Goal: Task Accomplishment & Management: Complete application form

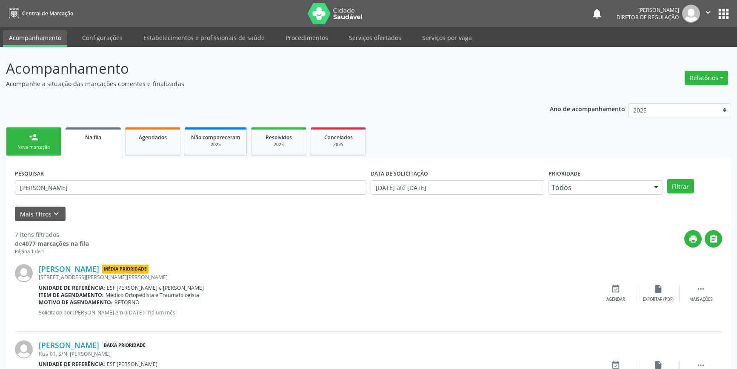
click at [50, 127] on link "person_add Nova marcação" at bounding box center [33, 141] width 55 height 29
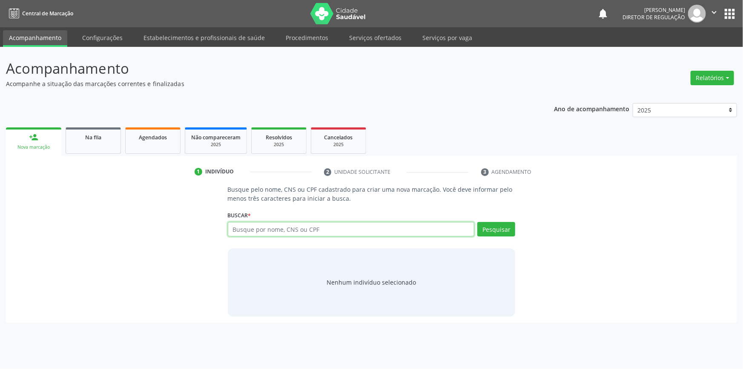
click at [317, 230] on input "text" at bounding box center [351, 229] width 247 height 14
type input "700006876197403"
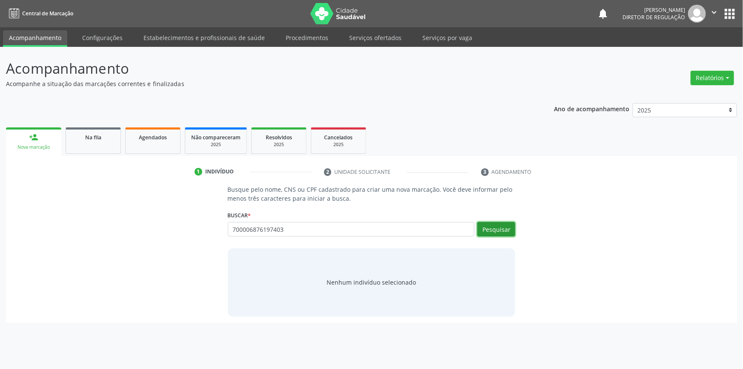
click at [500, 227] on button "Pesquisar" at bounding box center [496, 229] width 38 height 14
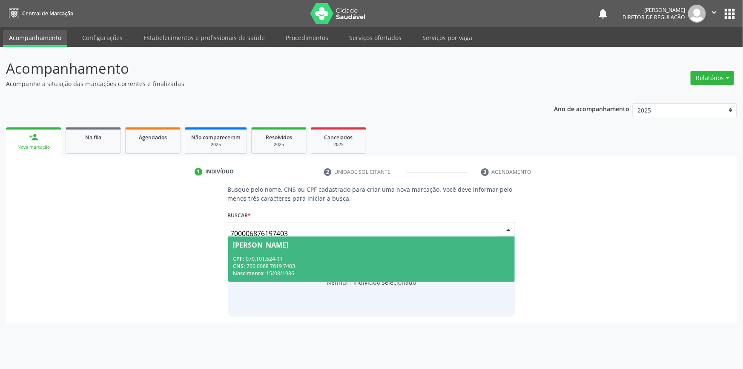
click at [299, 259] on div "CPF: 070.101.524-11" at bounding box center [371, 258] width 277 height 7
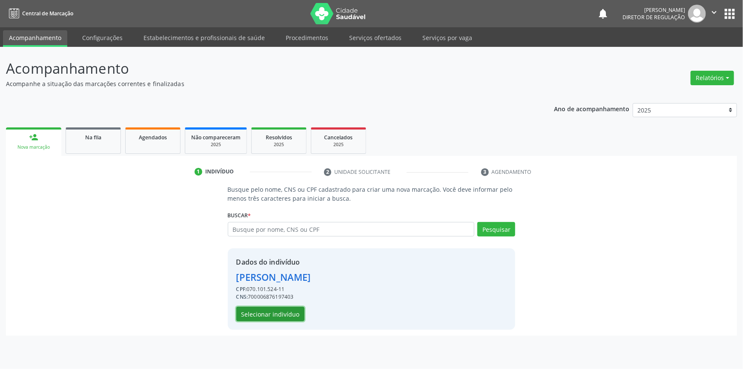
click at [281, 315] on button "Selecionar indivíduo" at bounding box center [270, 313] width 68 height 14
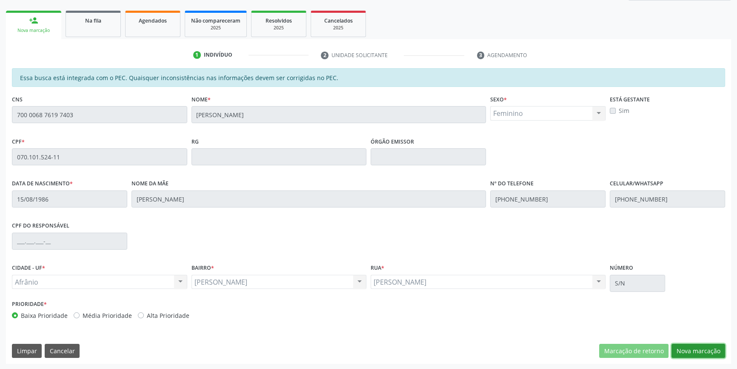
click at [694, 344] on button "Nova marcação" at bounding box center [699, 350] width 54 height 14
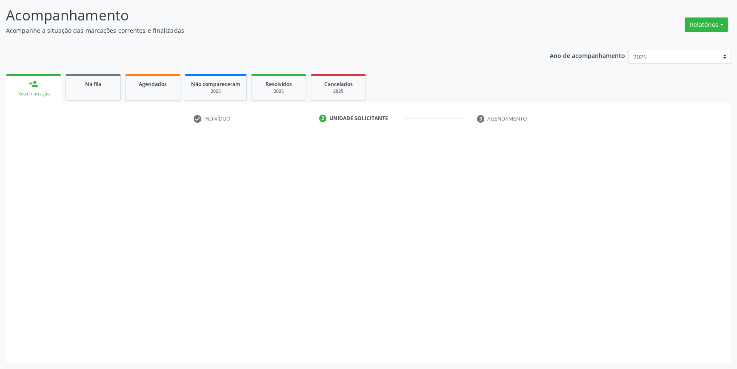
scroll to position [52, 0]
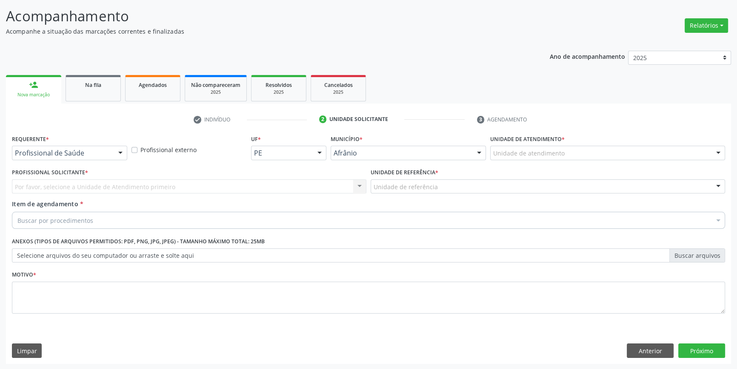
click at [562, 146] on div "Unidade de atendimento" at bounding box center [607, 153] width 235 height 14
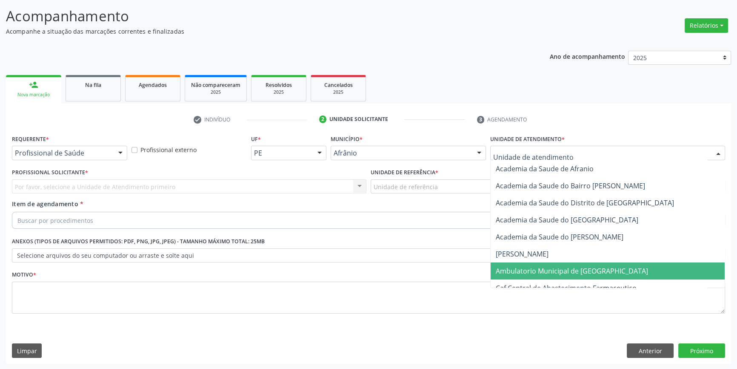
click at [548, 268] on span "Ambulatorio Municipal de [GEOGRAPHIC_DATA]" at bounding box center [572, 270] width 152 height 9
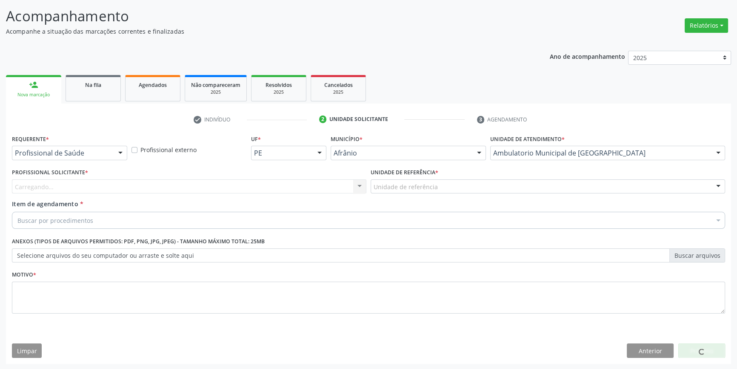
click at [451, 192] on div "Unidade de referência ESF de Extrema ESF de Barra das Melancias ESF [PERSON_NAM…" at bounding box center [548, 186] width 354 height 14
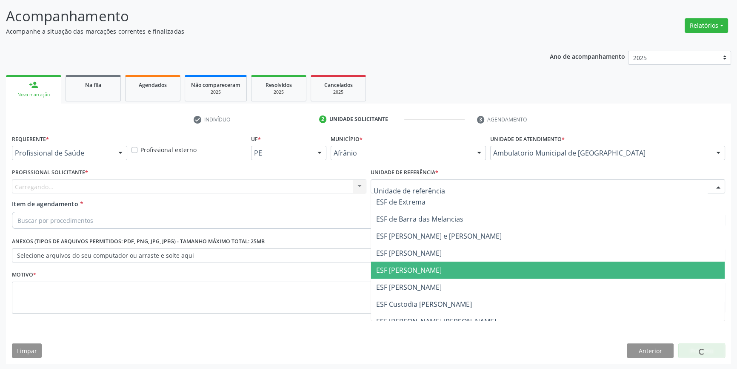
click at [430, 265] on span "ESF [PERSON_NAME]" at bounding box center [409, 269] width 66 height 9
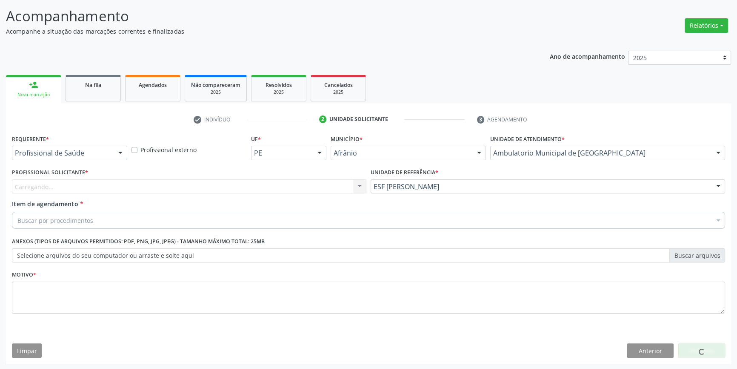
click at [271, 186] on div "Carregando... Nenhum resultado encontrado para: " " Não há nenhuma opção para s…" at bounding box center [189, 186] width 354 height 14
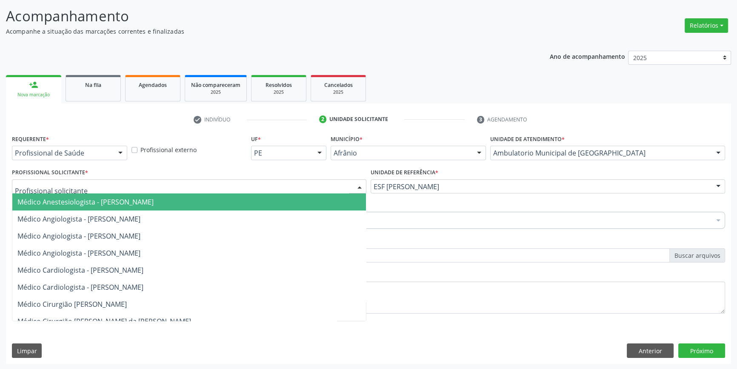
click at [115, 191] on div at bounding box center [189, 186] width 354 height 14
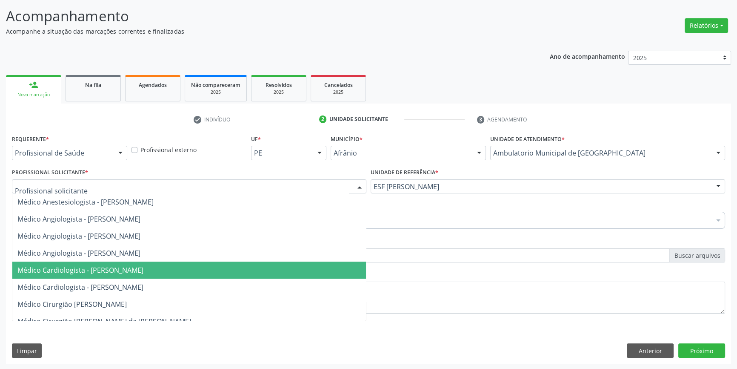
click at [111, 268] on span "Médico Cardiologista - [PERSON_NAME]" at bounding box center [80, 269] width 126 height 9
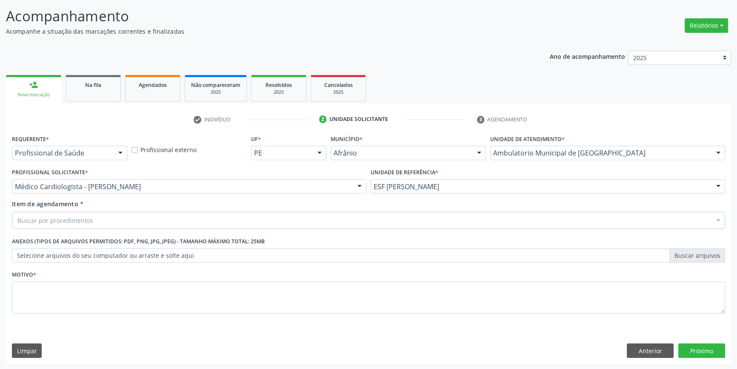
click at [102, 222] on div "Buscar por procedimentos" at bounding box center [368, 220] width 713 height 17
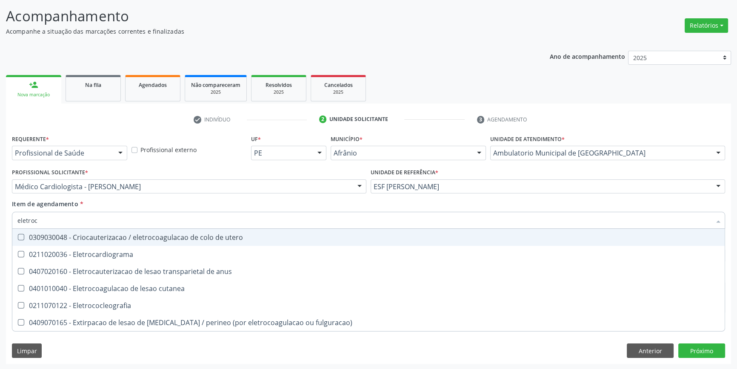
type input "eletroca"
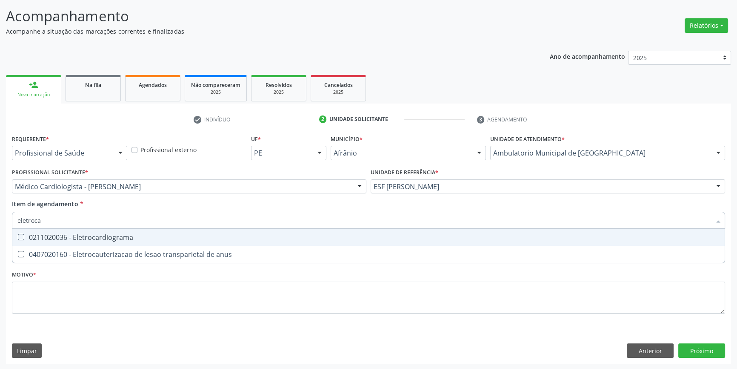
click at [111, 244] on span "0211020036 - Eletrocardiograma" at bounding box center [368, 237] width 712 height 17
checkbox Eletrocardiograma "true"
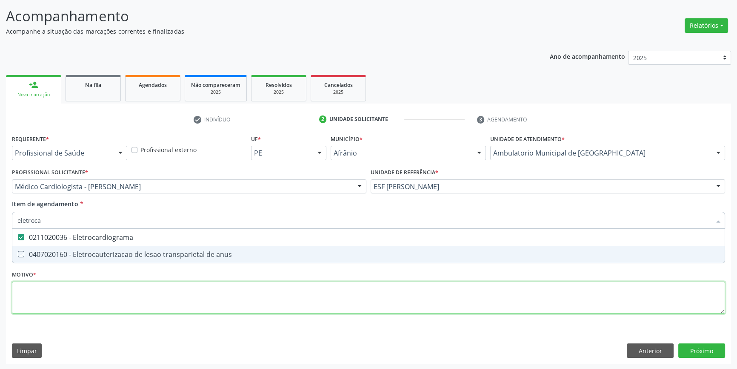
click at [91, 297] on div "Requerente * Profissional de Saúde Profissional de Saúde Paciente Nenhum result…" at bounding box center [368, 228] width 713 height 193
type textarea "'"
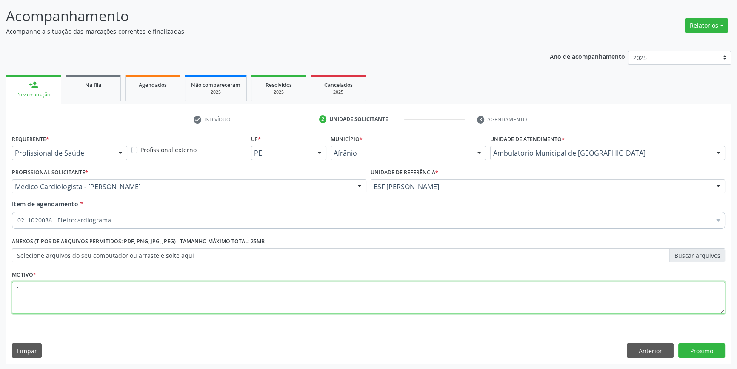
click at [385, 299] on li "Não selecionados" at bounding box center [368, 302] width 712 height 23
checkbox Eletrocardiograma "true"
type textarea "'"
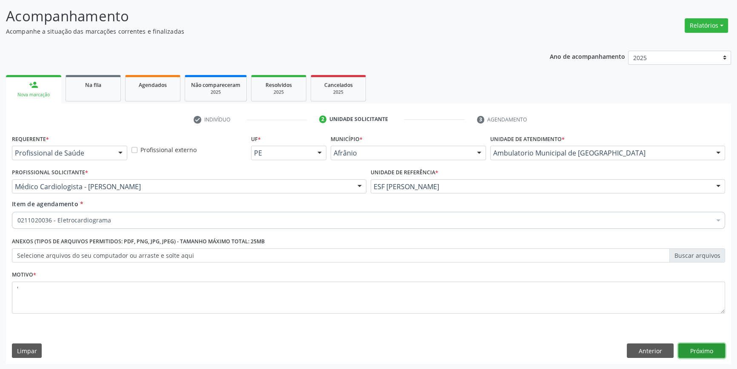
click at [708, 350] on button "Próximo" at bounding box center [701, 350] width 47 height 14
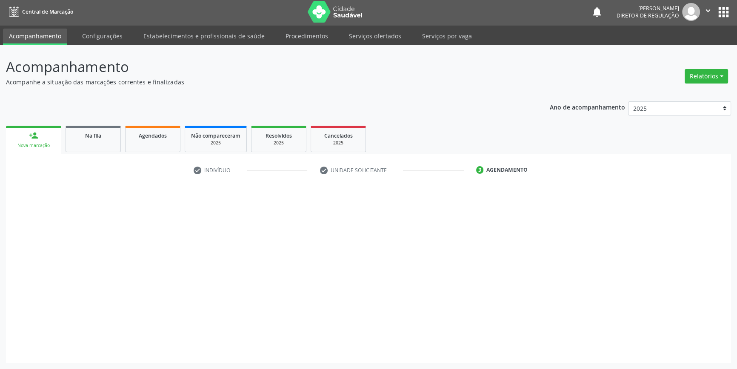
scroll to position [1, 0]
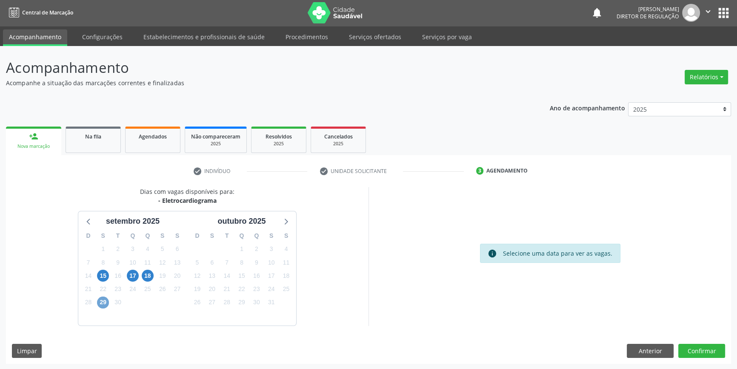
click at [106, 298] on span "29" at bounding box center [103, 302] width 12 height 12
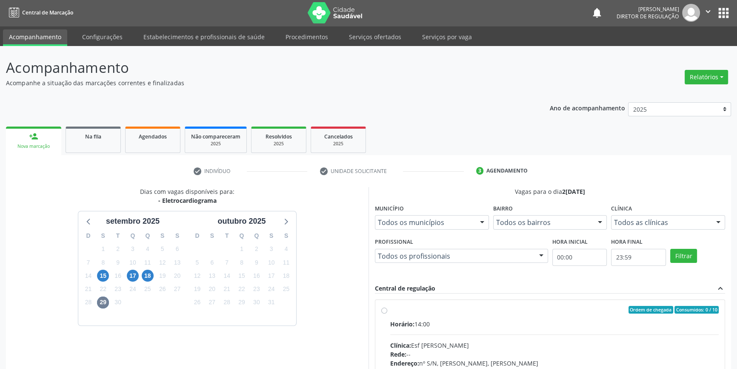
click at [383, 314] on div "Ordem de chegada Consumidos: 0 / 10 Horário: 14:00 Clínica: Esf [PERSON_NAME] R…" at bounding box center [549, 371] width 337 height 131
radio input "true"
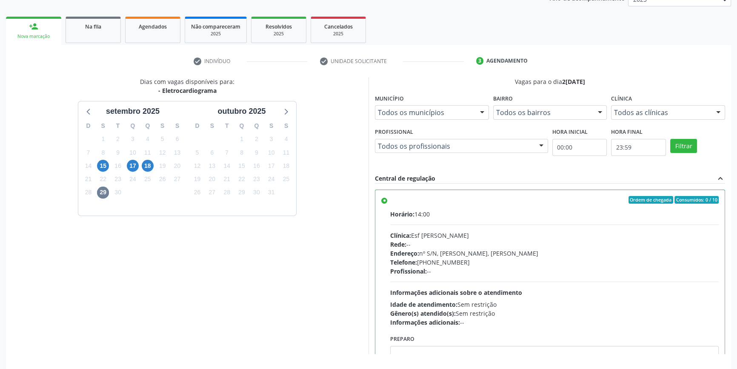
scroll to position [139, 0]
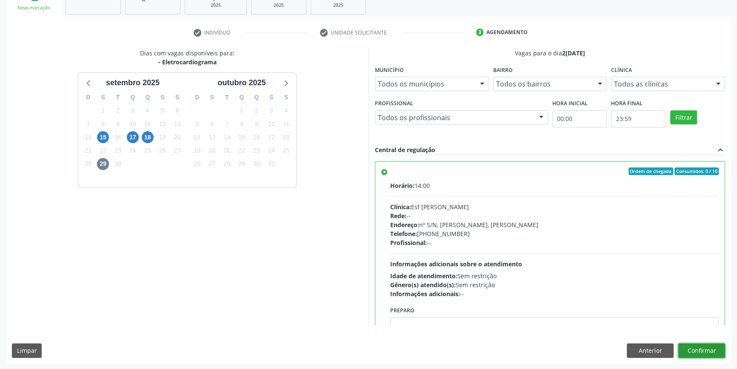
click at [697, 346] on button "Confirmar" at bounding box center [701, 350] width 47 height 14
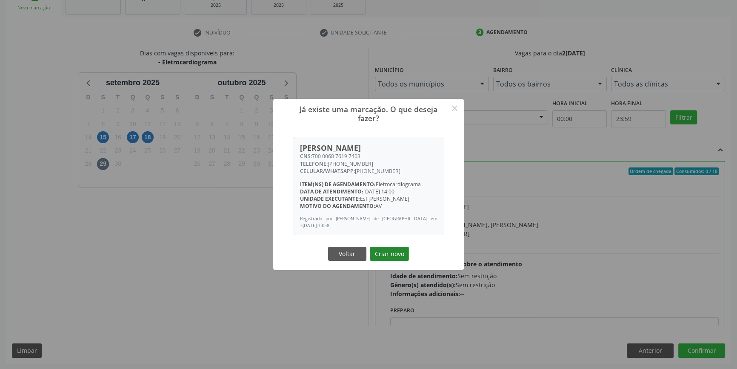
click at [380, 258] on button "Criar novo" at bounding box center [389, 253] width 39 height 14
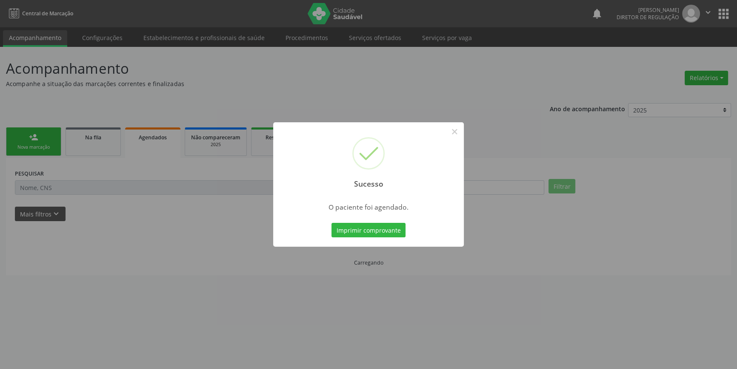
scroll to position [0, 0]
click at [395, 230] on button "Imprimir comprovante" at bounding box center [371, 230] width 74 height 14
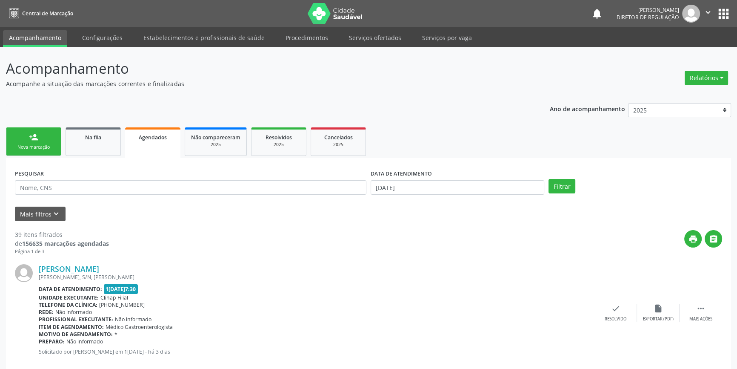
click at [43, 130] on link "person_add Nova marcação" at bounding box center [33, 141] width 55 height 29
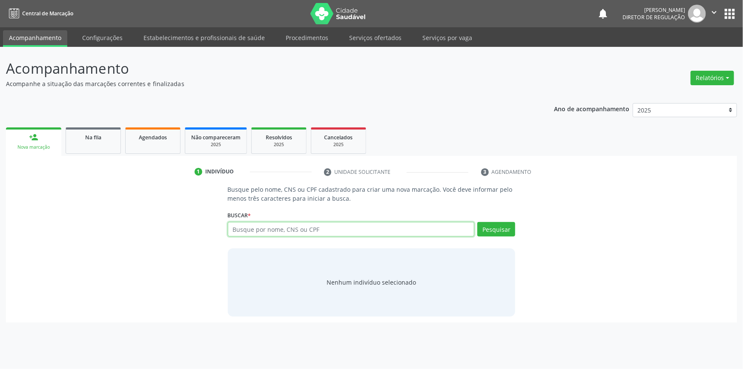
click at [274, 232] on input "text" at bounding box center [351, 229] width 247 height 14
type input "709600634471476"
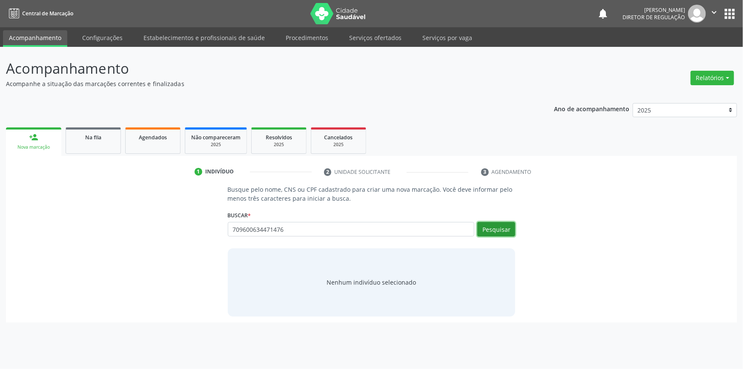
click at [485, 227] on button "Pesquisar" at bounding box center [496, 229] width 38 height 14
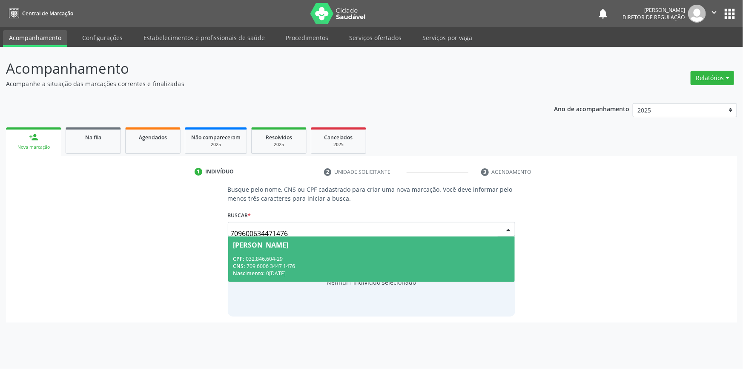
click at [347, 254] on span "[PERSON_NAME] CPF: 032.846.604-29 CNS: 709 6006 3447 1476 Nascimento: [DATE]" at bounding box center [371, 259] width 287 height 46
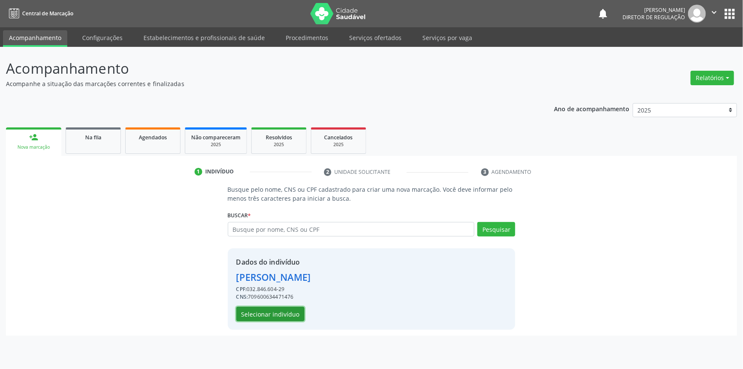
click at [246, 310] on button "Selecionar indivíduo" at bounding box center [270, 313] width 68 height 14
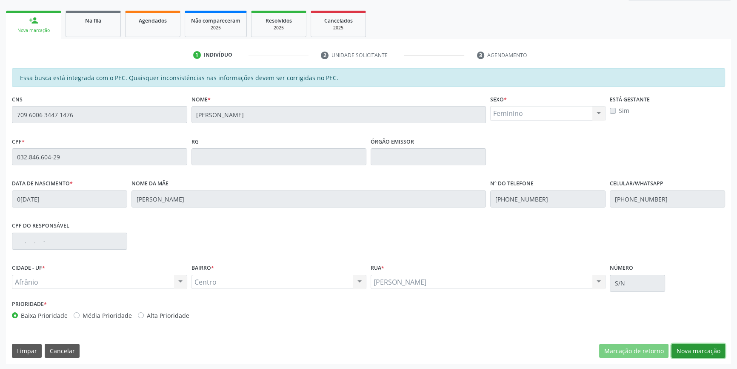
click at [690, 352] on button "Nova marcação" at bounding box center [699, 350] width 54 height 14
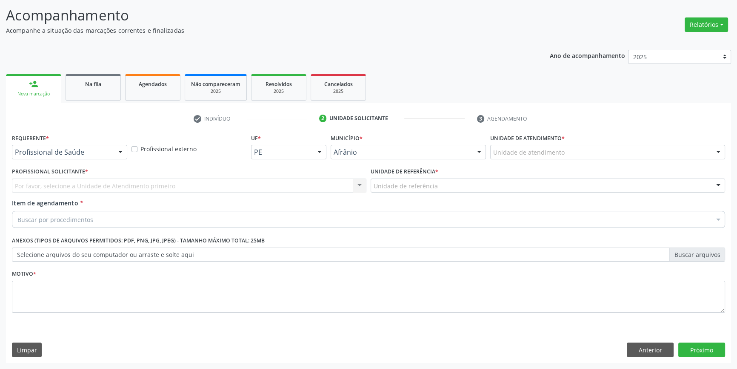
scroll to position [52, 0]
click at [544, 147] on div "Unidade de atendimento" at bounding box center [607, 153] width 235 height 14
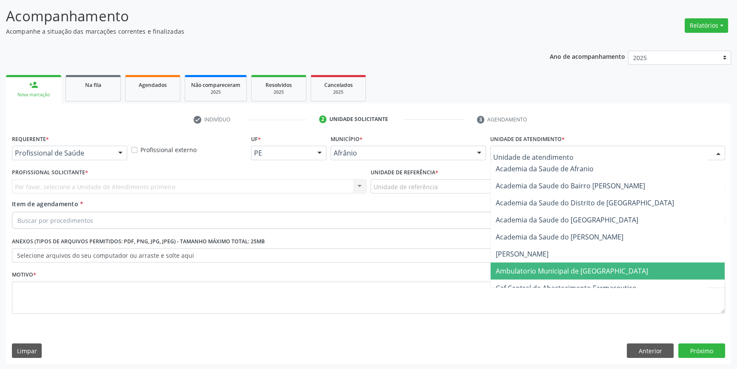
click at [519, 269] on span "Ambulatorio Municipal de [GEOGRAPHIC_DATA]" at bounding box center [572, 270] width 152 height 9
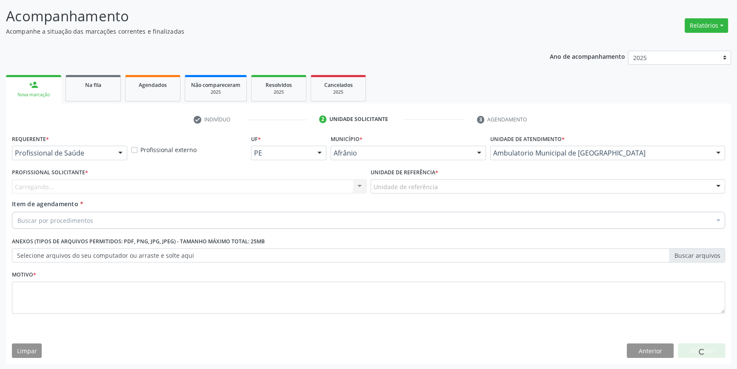
click at [431, 190] on div "Unidade de referência" at bounding box center [548, 186] width 354 height 14
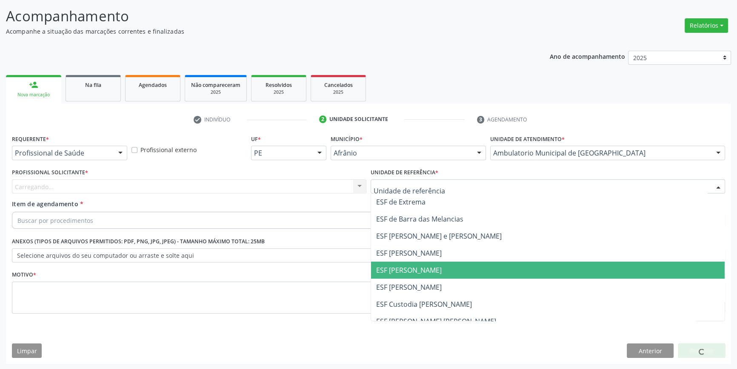
click at [423, 266] on span "ESF [PERSON_NAME]" at bounding box center [409, 269] width 66 height 9
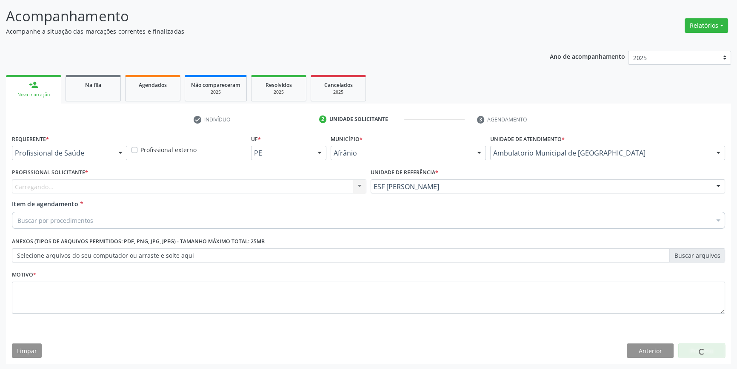
click at [277, 186] on div "Carregando... Nenhum resultado encontrado para: " " Não há nenhuma opção para s…" at bounding box center [189, 186] width 354 height 14
click at [96, 188] on div "Profissional solicitante" at bounding box center [189, 186] width 354 height 14
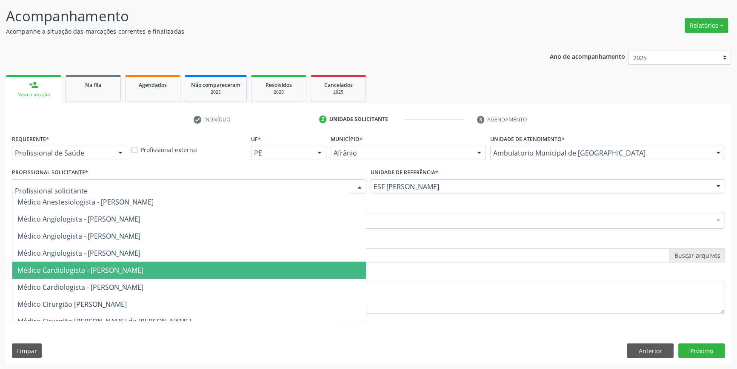
click at [115, 269] on span "Médico Cardiologista - [PERSON_NAME]" at bounding box center [80, 269] width 126 height 9
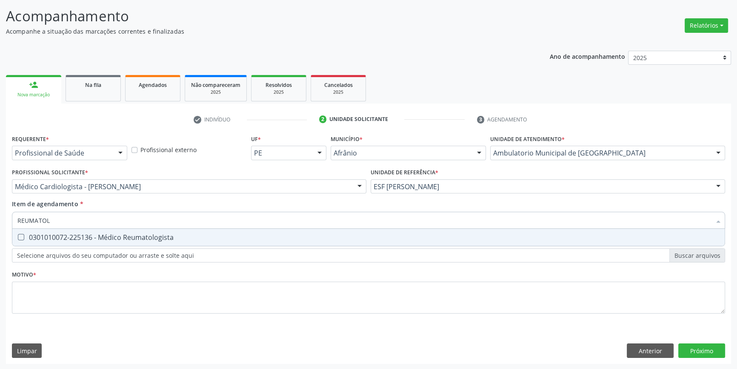
type input "REUMATOLO"
click at [87, 229] on span "0301010072-225136 - Médico Reumatologista" at bounding box center [368, 237] width 712 height 17
checkbox Reumatologista "true"
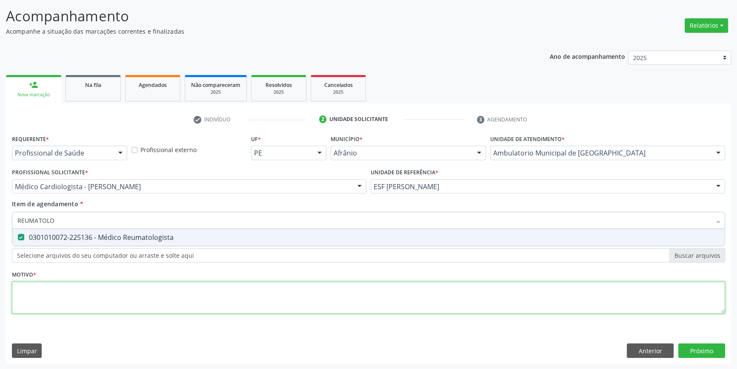
click at [63, 289] on div "Requerente * Profissional de Saúde Profissional de Saúde Paciente Nenhum result…" at bounding box center [368, 228] width 713 height 193
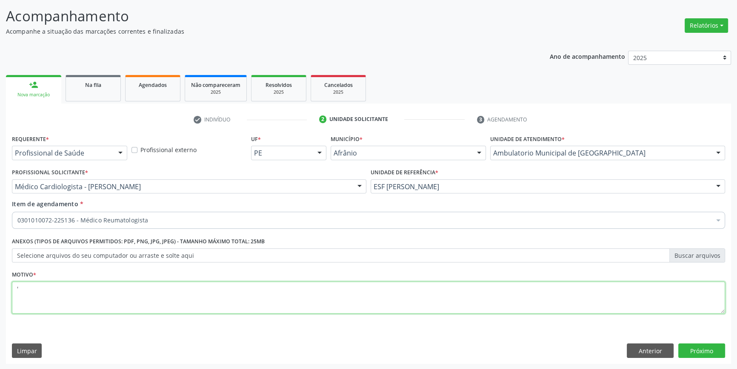
click at [699, 353] on div "0603050018 - Abciximabe" at bounding box center [368, 356] width 702 height 7
type textarea "'"
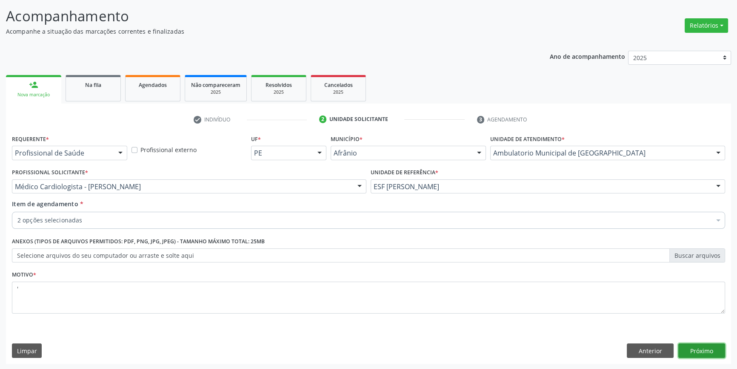
click at [710, 349] on button "Próximo" at bounding box center [701, 350] width 47 height 14
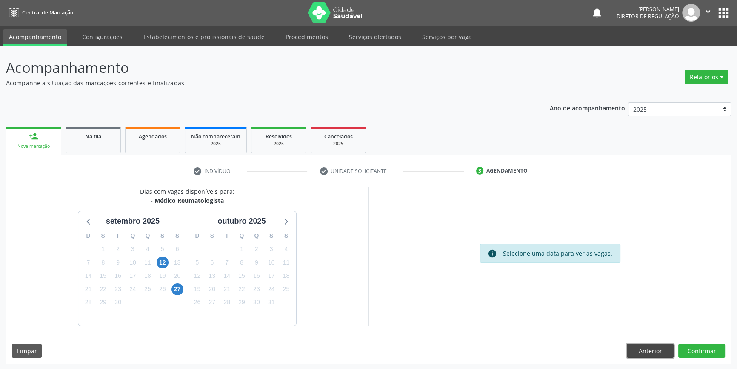
click at [652, 349] on button "Anterior" at bounding box center [650, 350] width 47 height 14
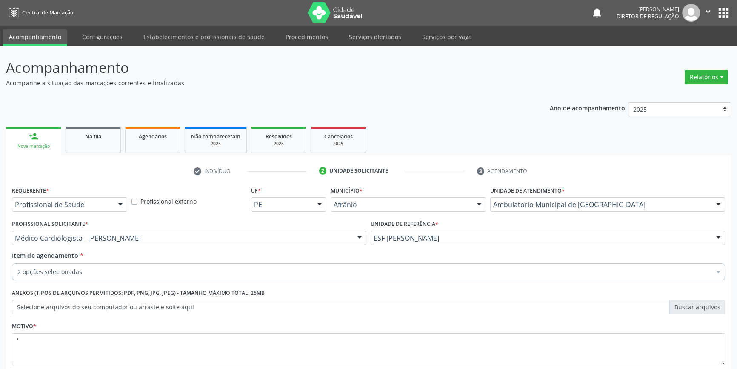
click at [97, 263] on div "2 opções selecionadas" at bounding box center [368, 271] width 713 height 17
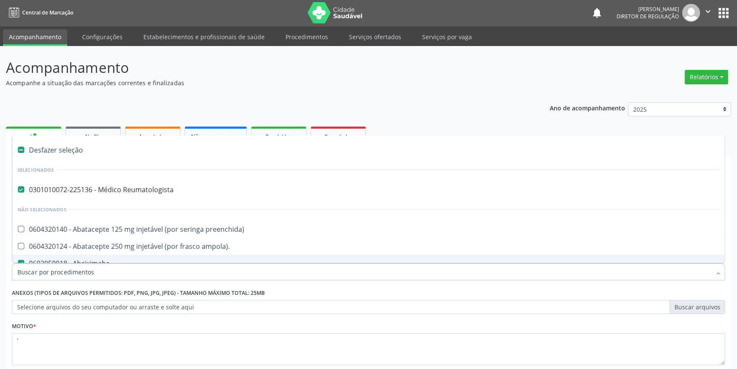
click at [80, 260] on div "0603050018 - Abciximabe" at bounding box center [368, 263] width 702 height 7
checkbox Abciximabe "false"
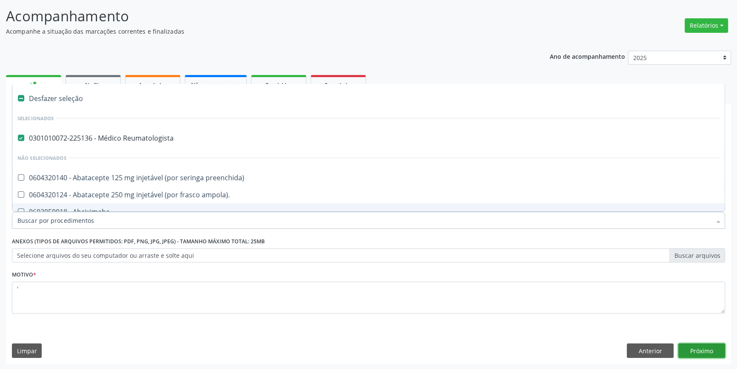
click at [702, 354] on button "Próximo" at bounding box center [701, 350] width 47 height 14
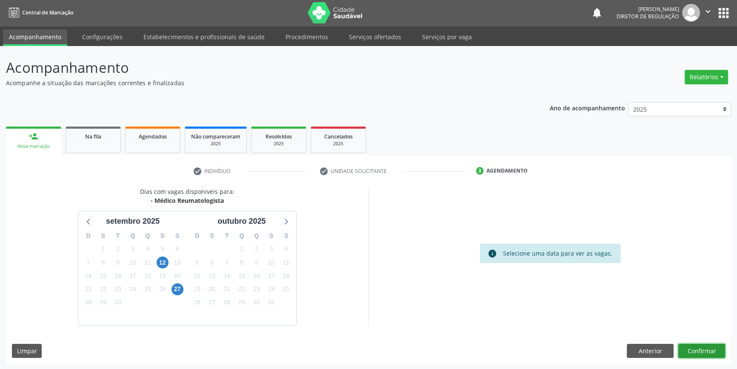
click at [714, 350] on button "Confirmar" at bounding box center [701, 350] width 47 height 14
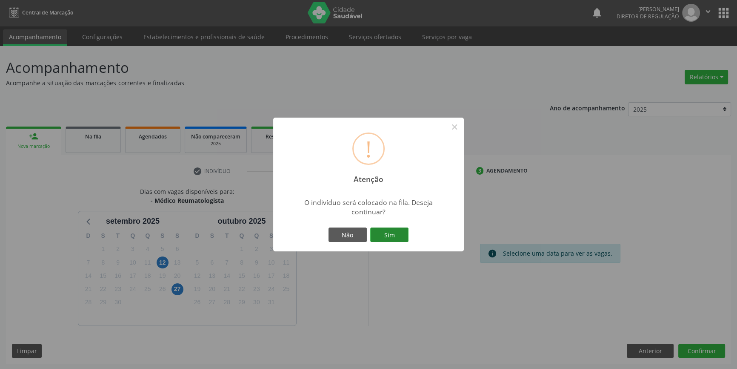
click at [393, 235] on button "Sim" at bounding box center [389, 234] width 38 height 14
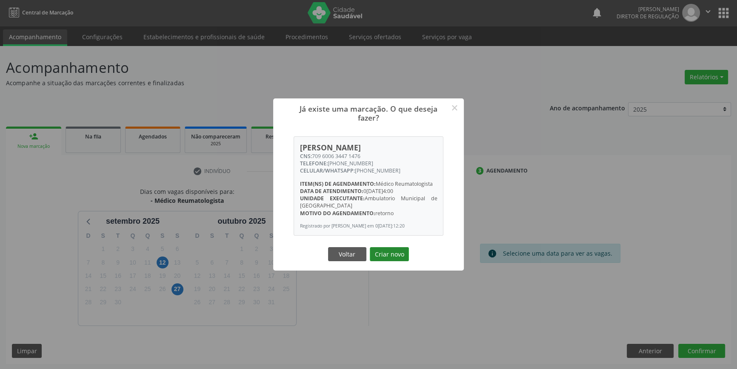
click at [389, 258] on button "Criar novo" at bounding box center [389, 254] width 39 height 14
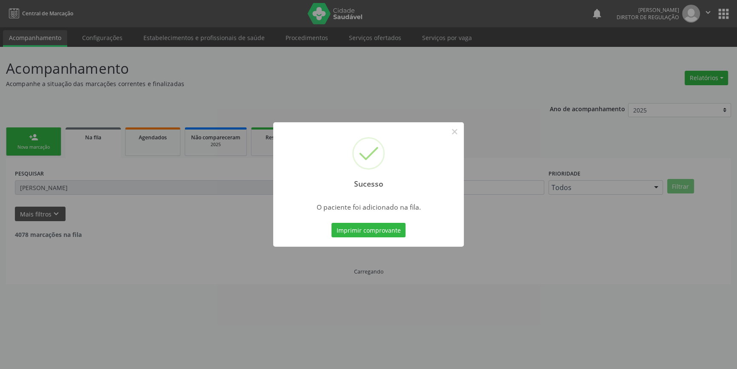
scroll to position [0, 0]
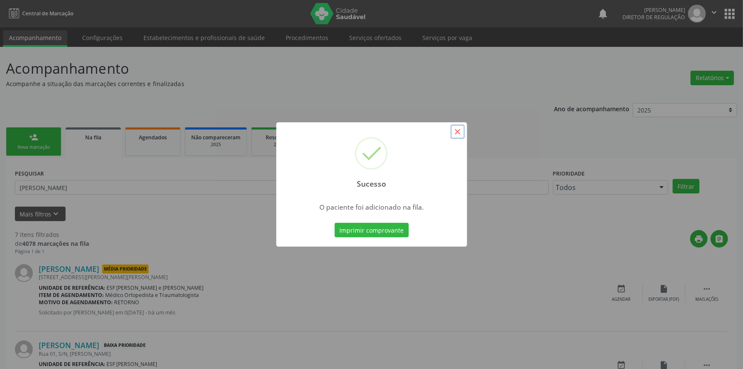
click at [461, 131] on button "×" at bounding box center [457, 131] width 14 height 14
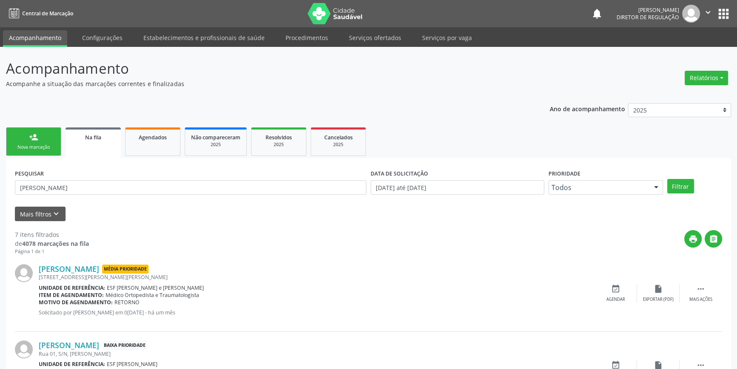
click at [45, 146] on div "Nova marcação" at bounding box center [33, 147] width 43 height 6
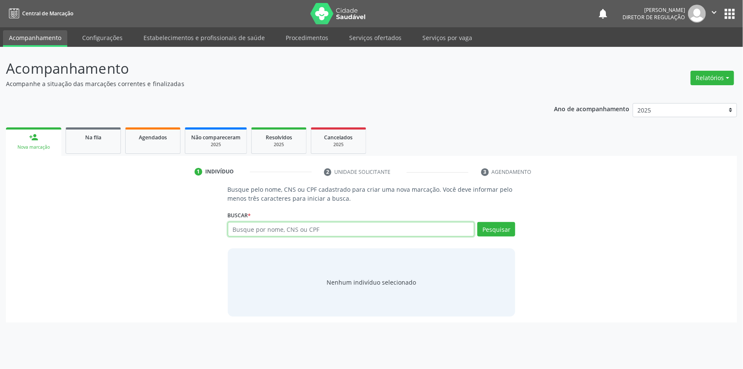
click at [250, 229] on input "text" at bounding box center [351, 229] width 247 height 14
type input "7"
type input "02123930490"
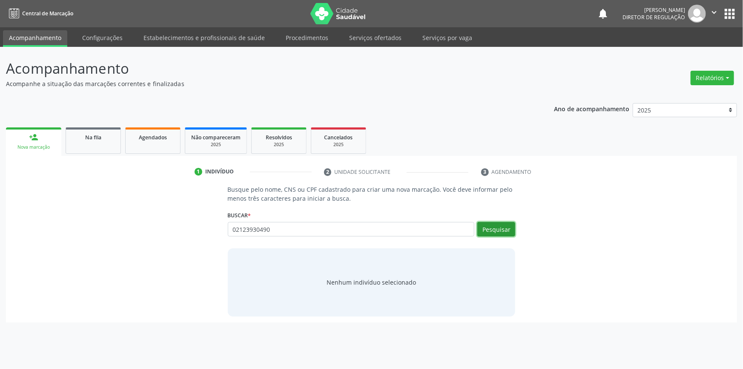
click at [507, 228] on button "Pesquisar" at bounding box center [496, 229] width 38 height 14
type input "02123930490"
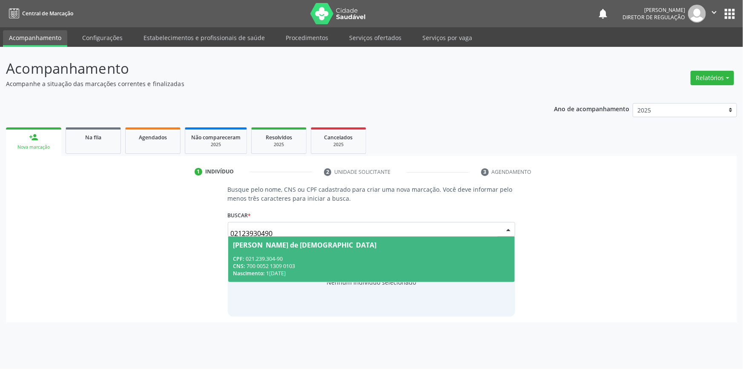
click at [319, 259] on div "CPF: 021.239.304-90" at bounding box center [371, 258] width 277 height 7
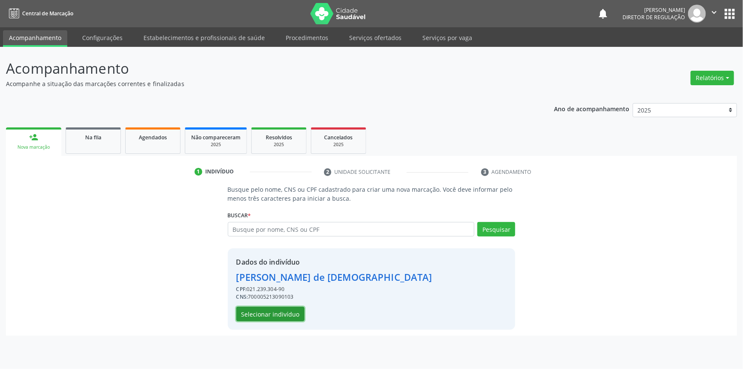
click at [288, 312] on button "Selecionar indivíduo" at bounding box center [270, 313] width 68 height 14
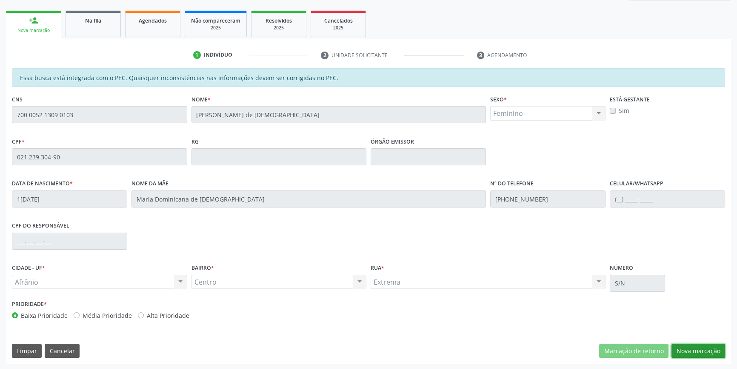
click at [709, 346] on button "Nova marcação" at bounding box center [699, 350] width 54 height 14
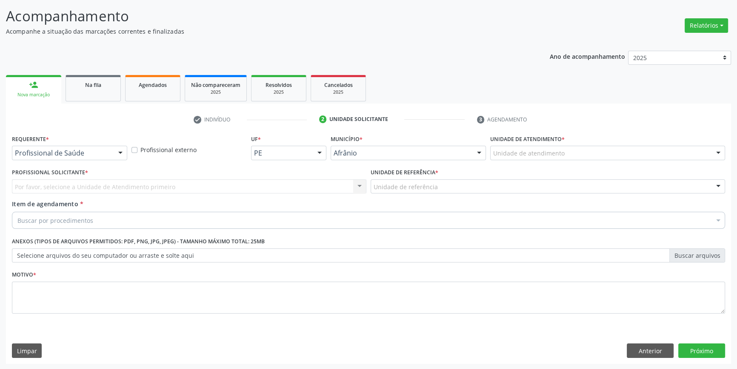
click at [563, 154] on div "Unidade de atendimento" at bounding box center [607, 153] width 235 height 14
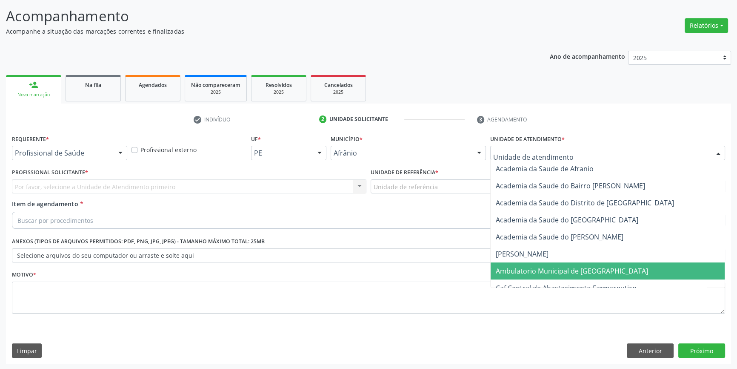
click at [529, 269] on span "Ambulatorio Municipal de [GEOGRAPHIC_DATA]" at bounding box center [572, 270] width 152 height 9
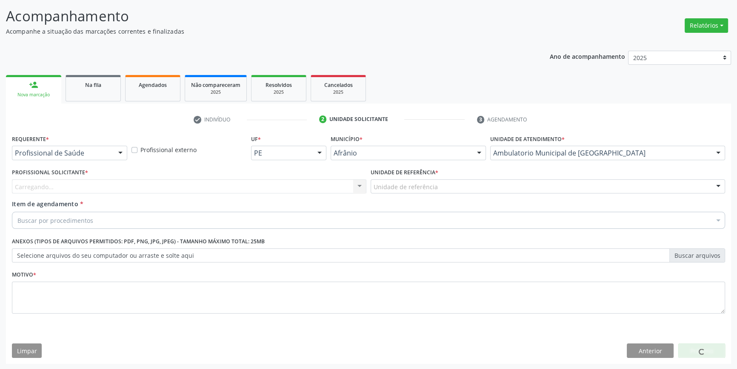
click at [438, 187] on div "Unidade de referência" at bounding box center [548, 186] width 354 height 14
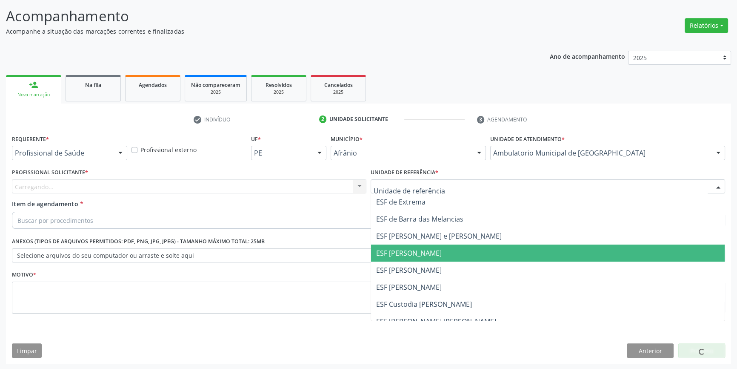
click at [415, 260] on span "ESF [PERSON_NAME]" at bounding box center [548, 252] width 354 height 17
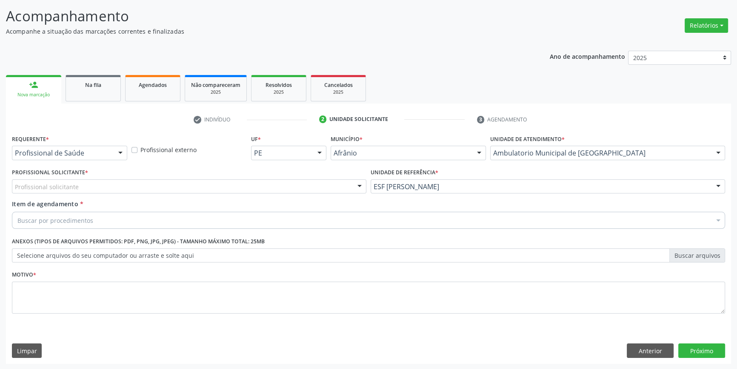
click at [303, 190] on div "Profissional solicitante" at bounding box center [189, 186] width 354 height 14
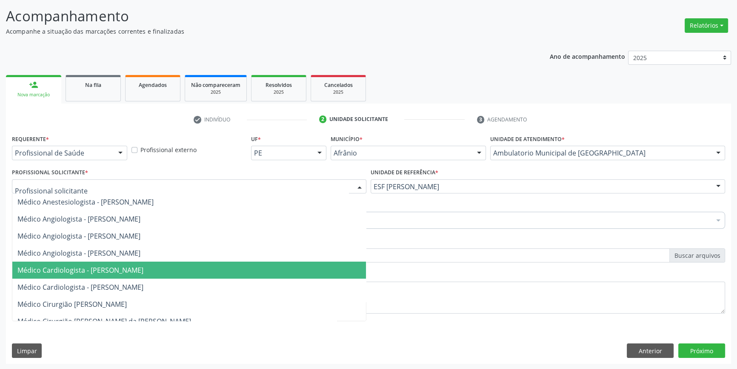
drag, startPoint x: 143, startPoint y: 267, endPoint x: 123, endPoint y: 239, distance: 35.0
click at [143, 267] on span "Médico Cardiologista - [PERSON_NAME]" at bounding box center [80, 269] width 126 height 9
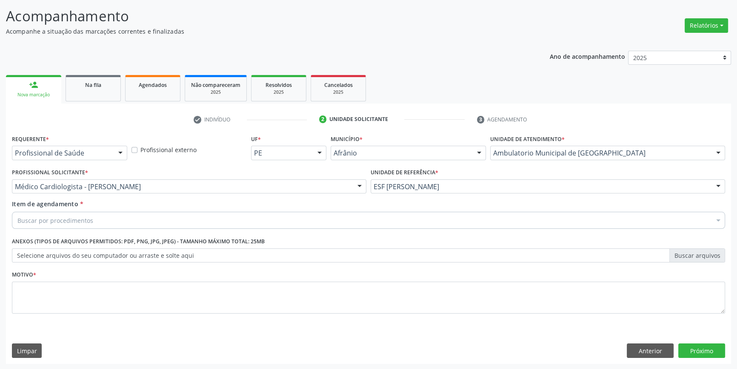
click at [111, 223] on div "Buscar por procedimentos" at bounding box center [368, 220] width 713 height 17
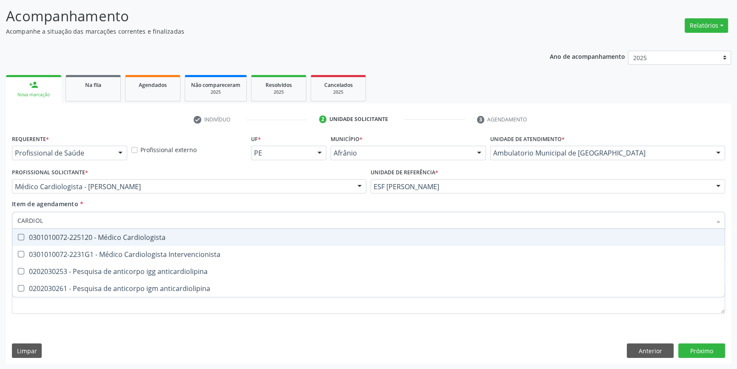
type input "CARDIOLO"
click at [160, 237] on div "0301010072-225120 - Médico Cardiologista" at bounding box center [368, 237] width 702 height 7
checkbox Cardiologista "true"
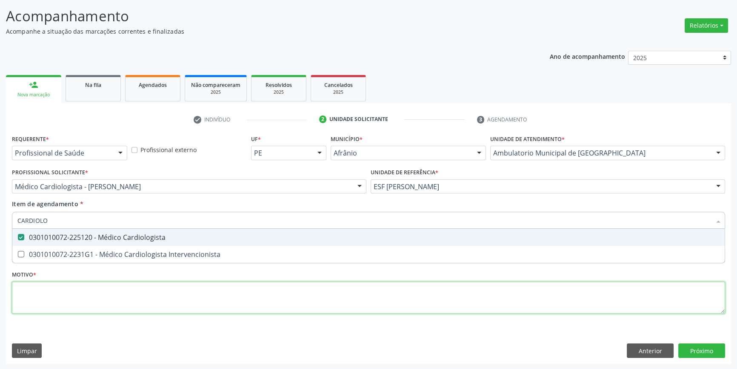
click at [127, 306] on div "Requerente * Profissional de Saúde Profissional de Saúde Paciente Nenhum result…" at bounding box center [368, 228] width 713 height 193
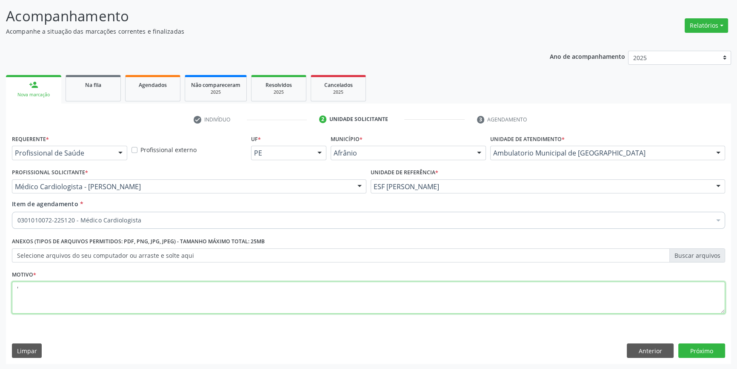
click at [697, 349] on span "0603050018 - Abciximabe" at bounding box center [368, 356] width 712 height 17
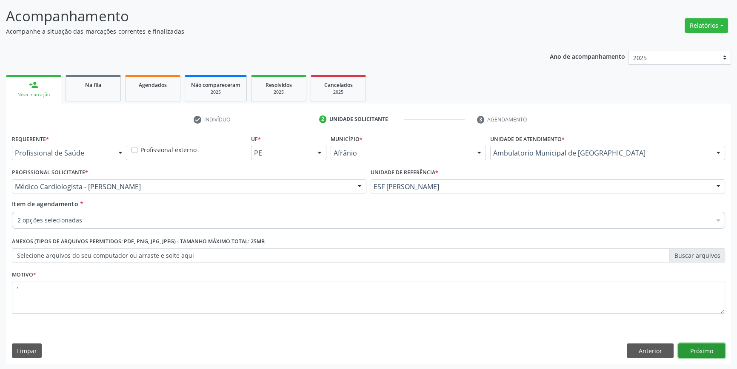
click at [697, 349] on button "Próximo" at bounding box center [701, 350] width 47 height 14
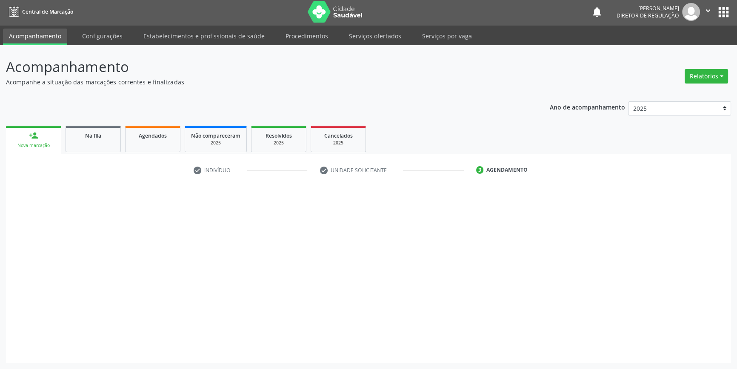
scroll to position [1, 0]
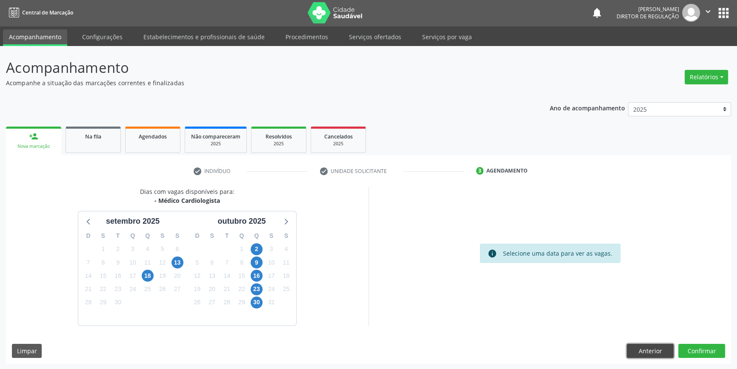
click at [644, 352] on button "Anterior" at bounding box center [650, 350] width 47 height 14
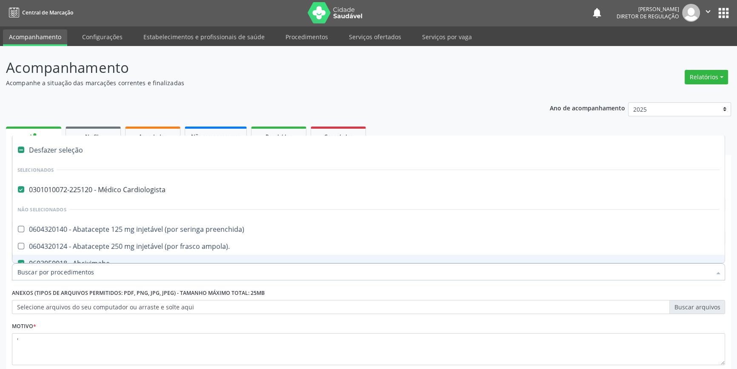
click at [72, 260] on div "0603050018 - Abciximabe" at bounding box center [368, 263] width 702 height 7
checkbox Abciximabe "false"
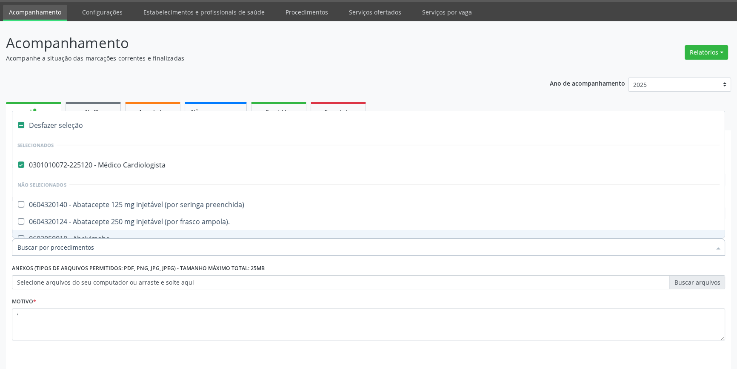
scroll to position [52, 0]
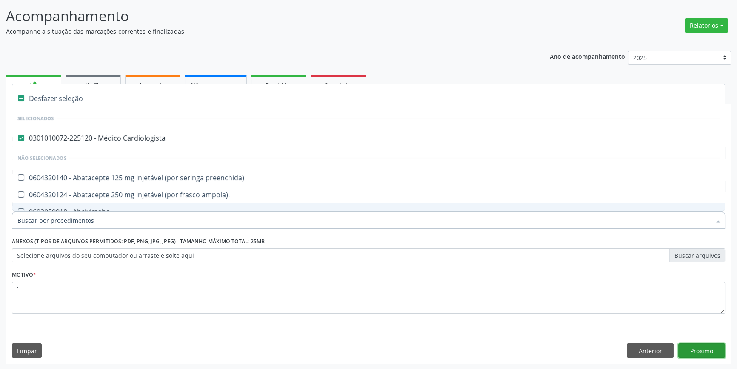
click at [710, 354] on button "Próximo" at bounding box center [701, 350] width 47 height 14
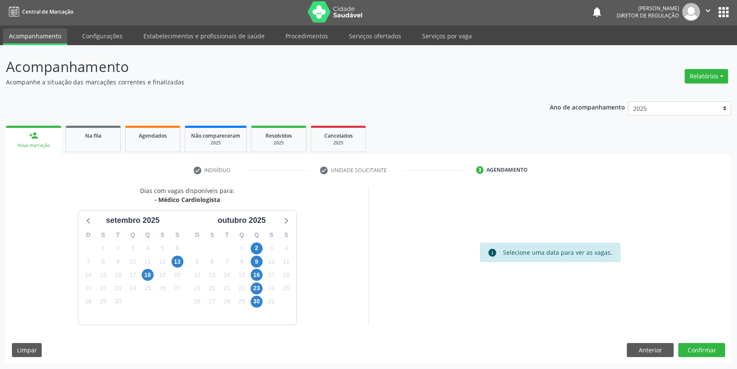
scroll to position [1, 0]
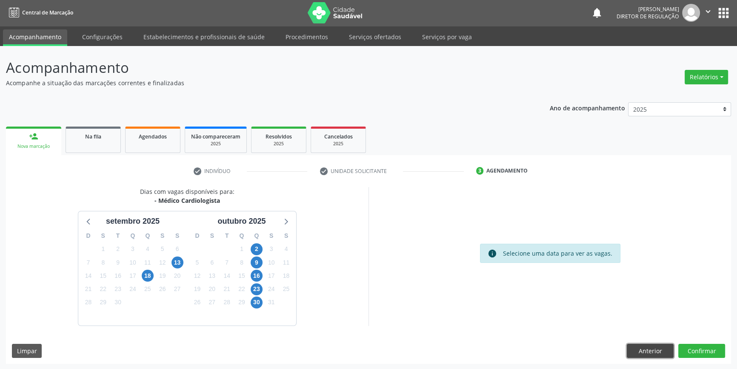
click at [646, 352] on button "Anterior" at bounding box center [650, 350] width 47 height 14
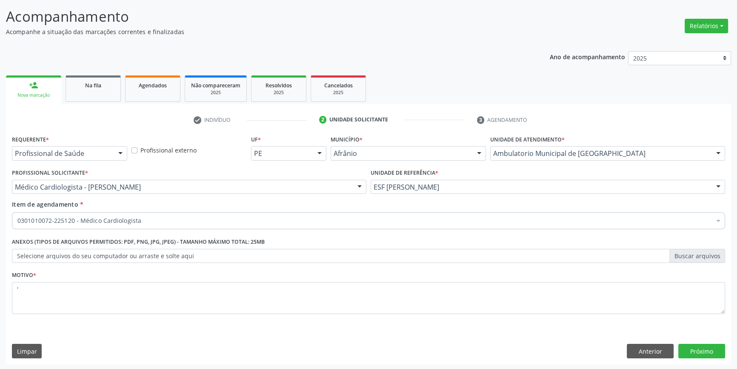
scroll to position [52, 0]
click at [701, 349] on button "Próximo" at bounding box center [701, 350] width 47 height 14
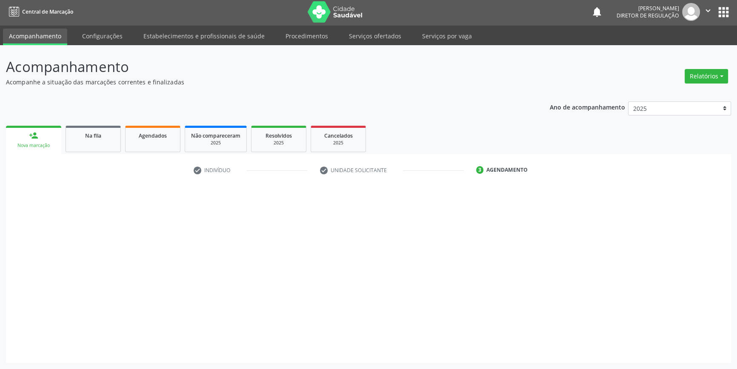
scroll to position [1, 0]
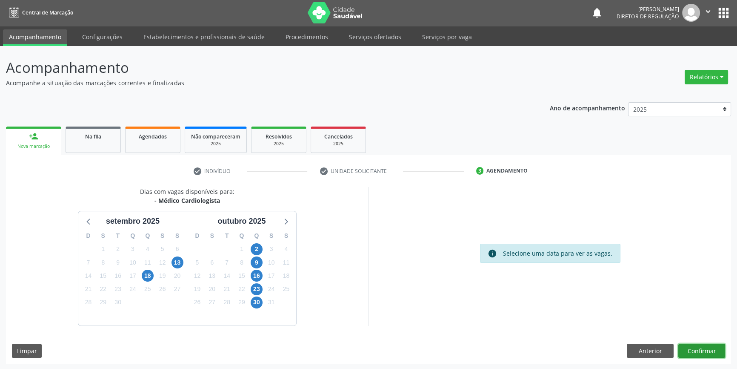
click at [701, 349] on button "Confirmar" at bounding box center [701, 350] width 47 height 14
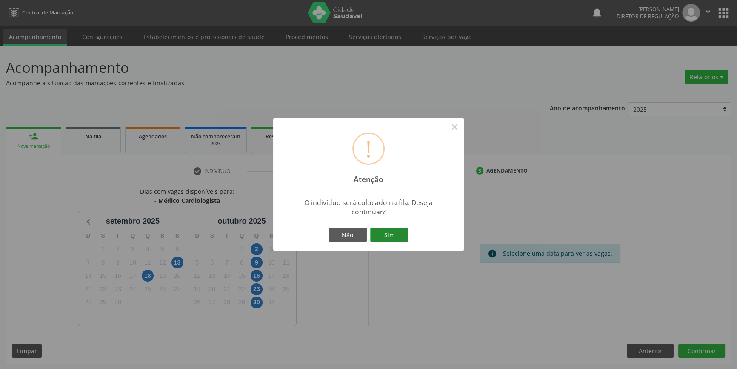
click at [388, 234] on button "Sim" at bounding box center [389, 234] width 38 height 14
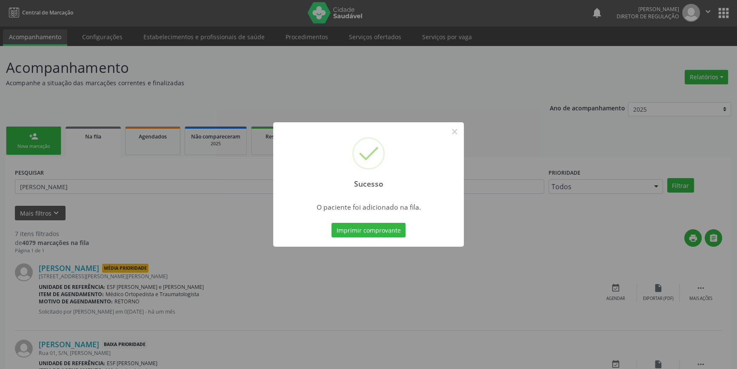
scroll to position [0, 0]
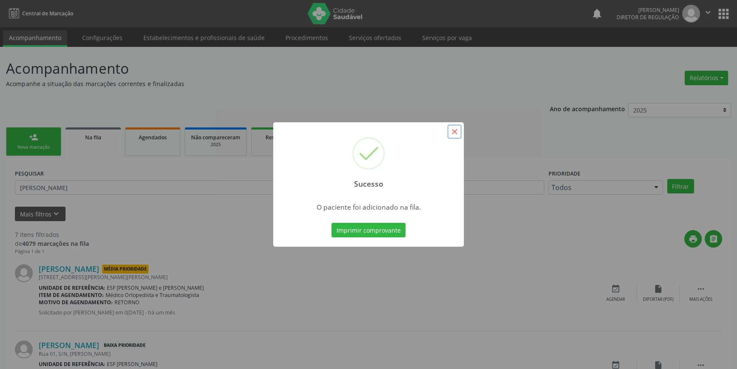
click at [454, 131] on button "×" at bounding box center [454, 131] width 14 height 14
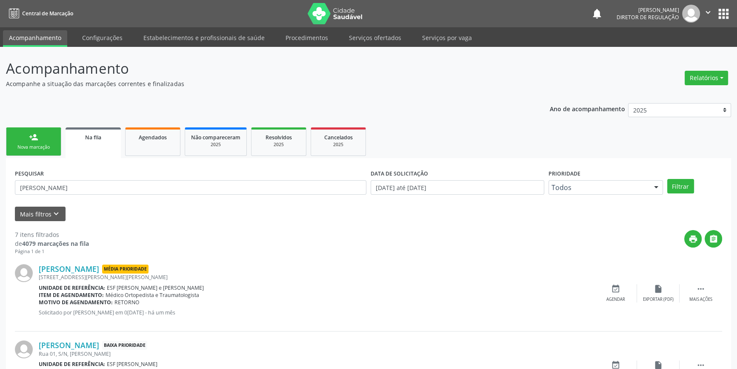
click at [51, 144] on div "Nova marcação" at bounding box center [33, 147] width 43 height 6
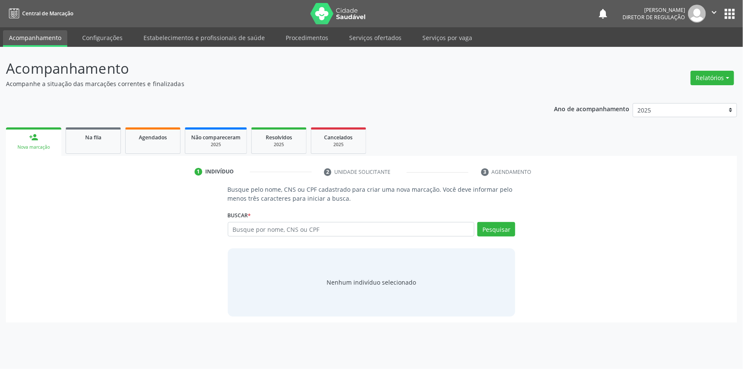
click at [301, 236] on div "Busque por nome, CNS ou CPF Nenhum resultado encontrado para: " " Digite nome, …" at bounding box center [372, 232] width 288 height 20
click at [303, 234] on input "text" at bounding box center [351, 229] width 247 height 14
type input "7"
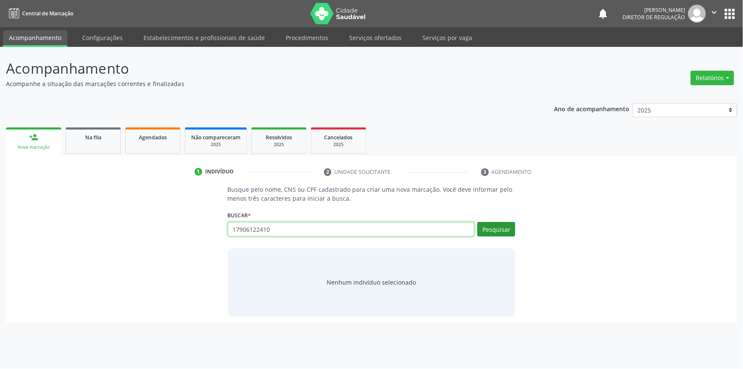
type input "17906122410"
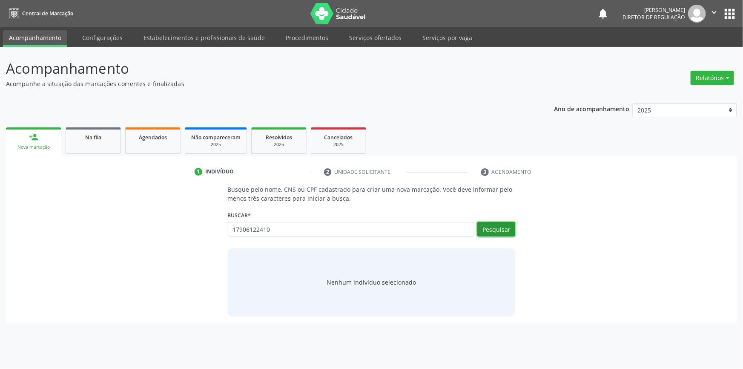
click at [507, 230] on button "Pesquisar" at bounding box center [496, 229] width 38 height 14
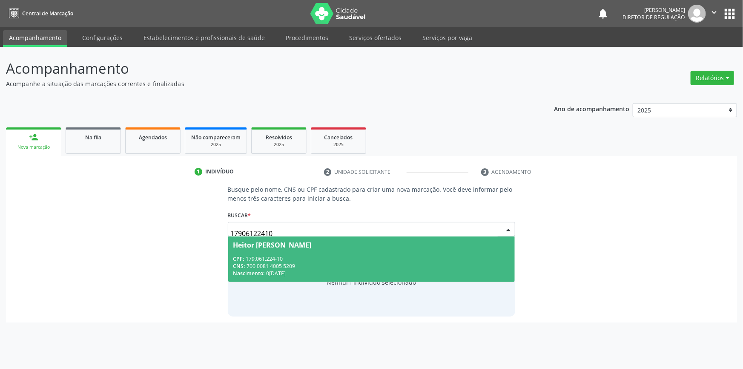
click at [387, 252] on span "Heitor [PERSON_NAME] CPF: 179.061.224-10 CNS: 700 0081 4005 5209 Nascimento: 0[…" at bounding box center [371, 259] width 287 height 46
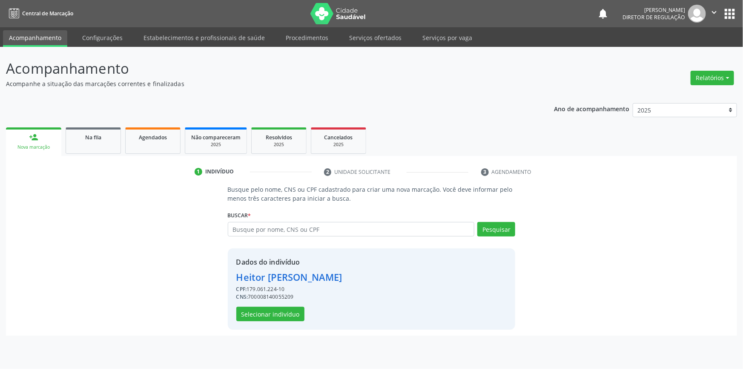
click at [256, 323] on div "Dados do indivíduo [PERSON_NAME] CPF: 179.061.224-10 CNS: 700008140055209 Selec…" at bounding box center [372, 288] width 288 height 81
click at [269, 304] on div "Dados do indivíduo [PERSON_NAME] CPF: 179.061.224-10 CNS: 700008140055209 Selec…" at bounding box center [289, 289] width 106 height 64
click at [268, 309] on button "Selecionar indivíduo" at bounding box center [270, 313] width 68 height 14
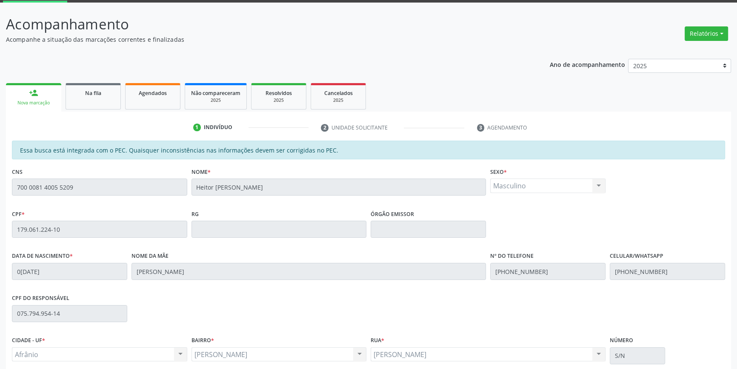
scroll to position [117, 0]
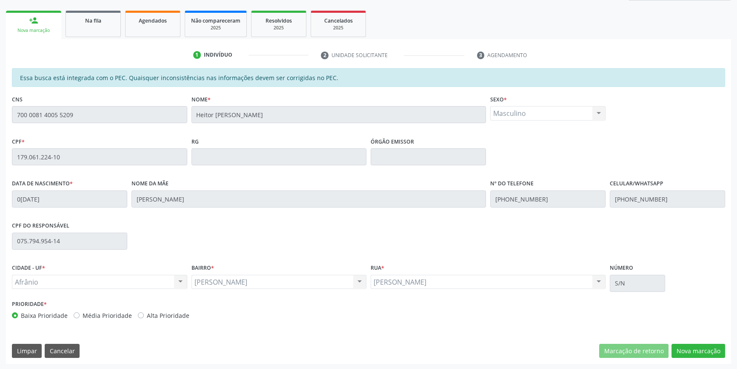
click at [684, 341] on div "Essa busca está integrada com o PEC. Quaisquer inconsistências nas informações …" at bounding box center [368, 215] width 725 height 295
click at [684, 346] on button "Nova marcação" at bounding box center [699, 350] width 54 height 14
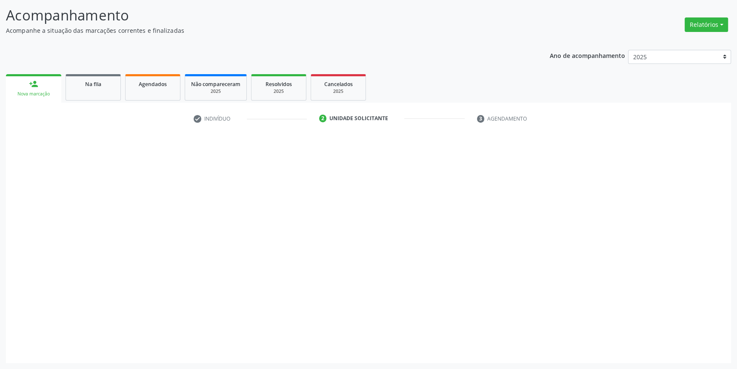
scroll to position [52, 0]
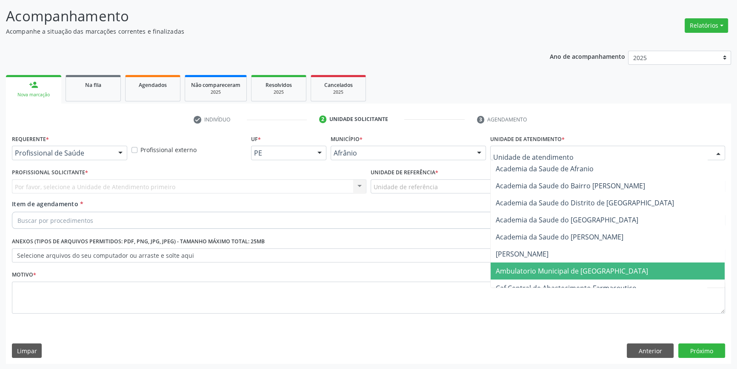
click at [526, 266] on span "Ambulatorio Municipal de [GEOGRAPHIC_DATA]" at bounding box center [572, 270] width 152 height 9
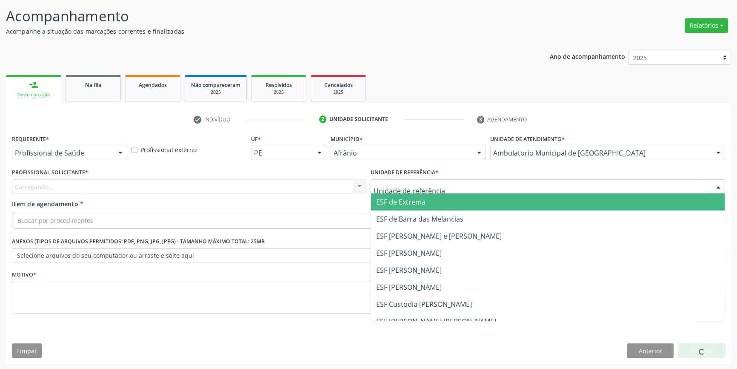
click at [450, 182] on div at bounding box center [548, 186] width 354 height 14
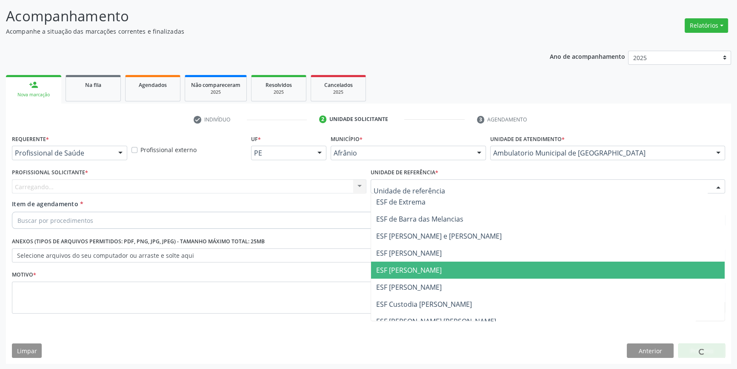
click at [416, 263] on span "ESF [PERSON_NAME]" at bounding box center [548, 269] width 354 height 17
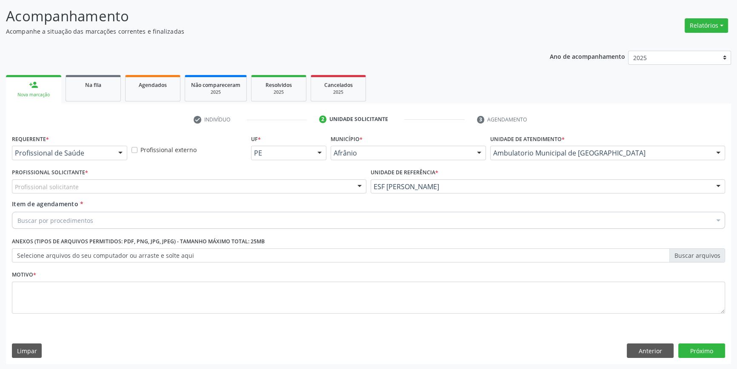
click at [332, 191] on div "Profissional solicitante" at bounding box center [189, 186] width 354 height 14
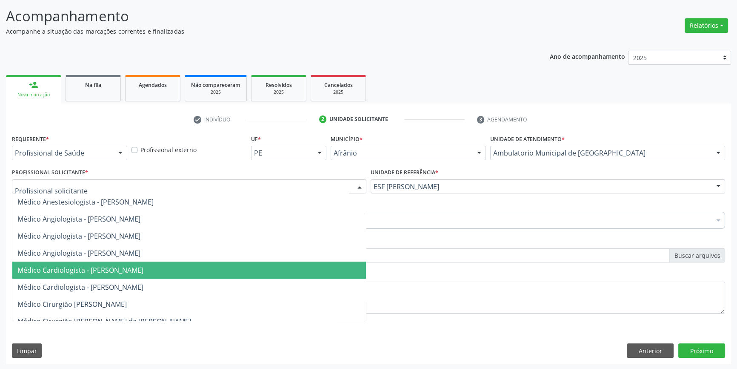
click at [161, 261] on span "Médico Cardiologista - [PERSON_NAME]" at bounding box center [189, 269] width 354 height 17
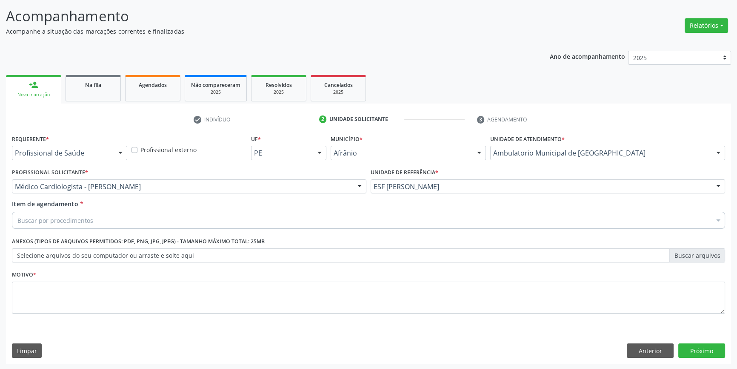
click at [155, 218] on div "Buscar por procedimentos" at bounding box center [368, 220] width 713 height 17
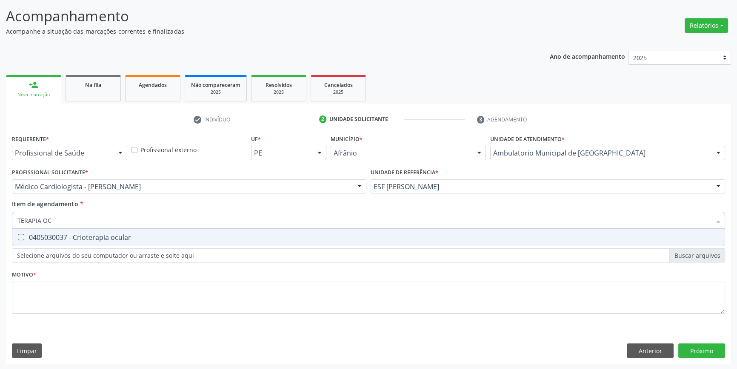
type input "TERAPIA OCU"
drag, startPoint x: 102, startPoint y: 220, endPoint x: 0, endPoint y: 212, distance: 102.0
click at [0, 212] on div "Acompanhamento Acompanhe a situação das marcações correntes e finalizadas Relat…" at bounding box center [368, 181] width 737 height 375
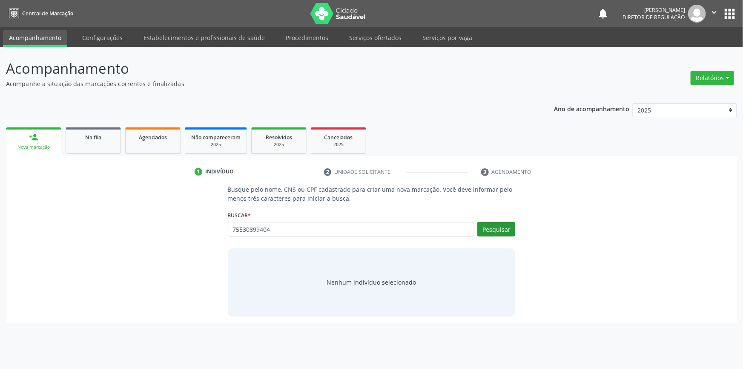
type input "75530899404"
click at [506, 228] on button "Pesquisar" at bounding box center [496, 229] width 38 height 14
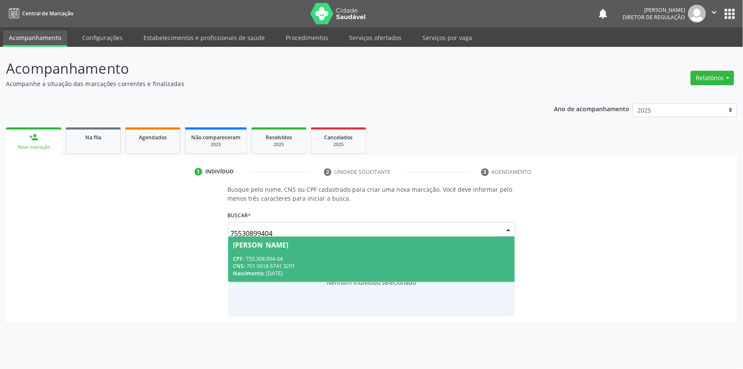
click at [331, 266] on div "CNS: 701 0018 6741 3291" at bounding box center [371, 265] width 277 height 7
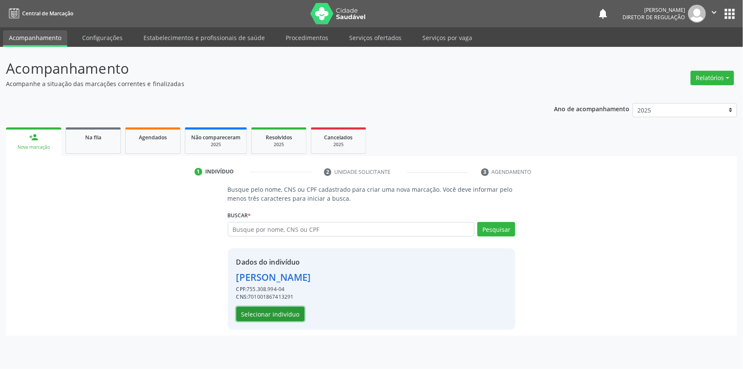
click at [280, 310] on button "Selecionar indivíduo" at bounding box center [270, 313] width 68 height 14
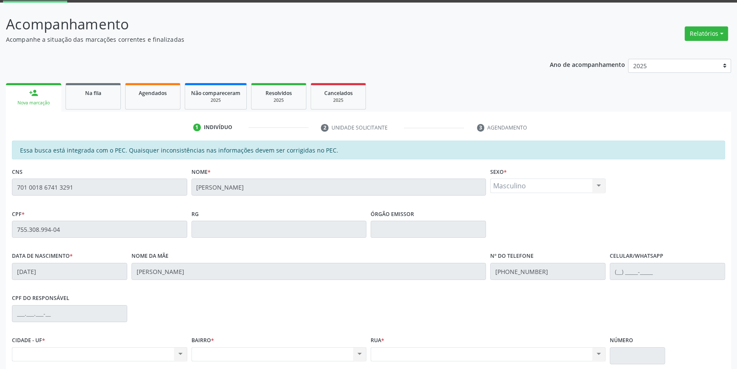
scroll to position [117, 0]
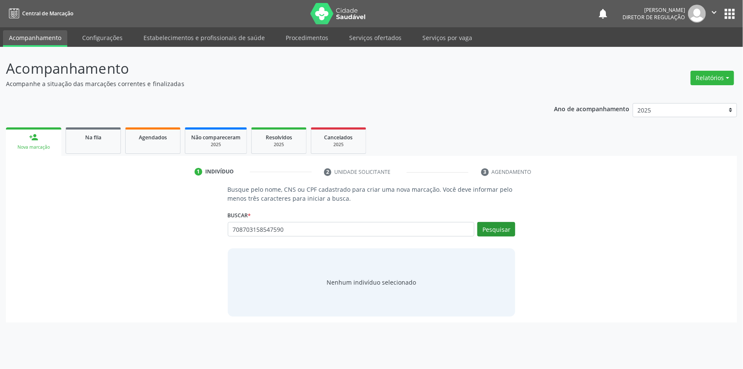
type input "708703158547590"
click at [484, 233] on button "Pesquisar" at bounding box center [496, 229] width 38 height 14
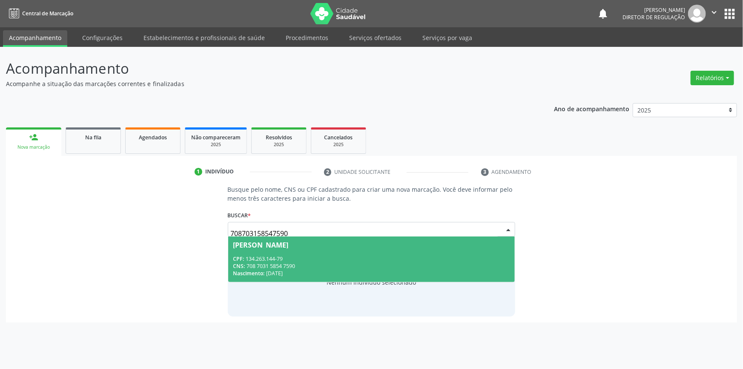
click at [314, 254] on span "Fernanda Manuela Nunes Marques CPF: 134.263.144-79 CNS: 708 7031 5854 7590 Nasc…" at bounding box center [371, 259] width 287 height 46
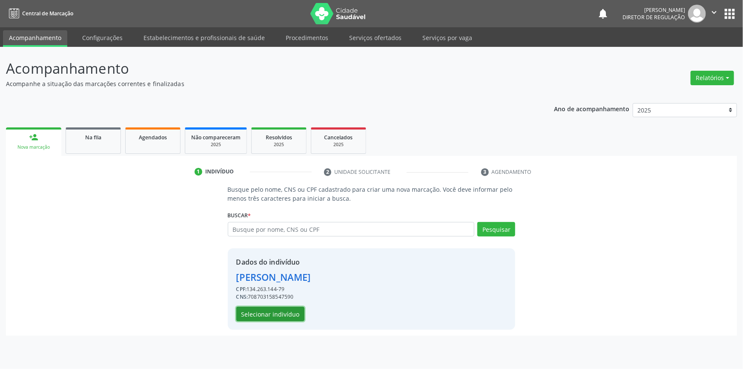
click at [292, 311] on button "Selecionar indivíduo" at bounding box center [270, 313] width 68 height 14
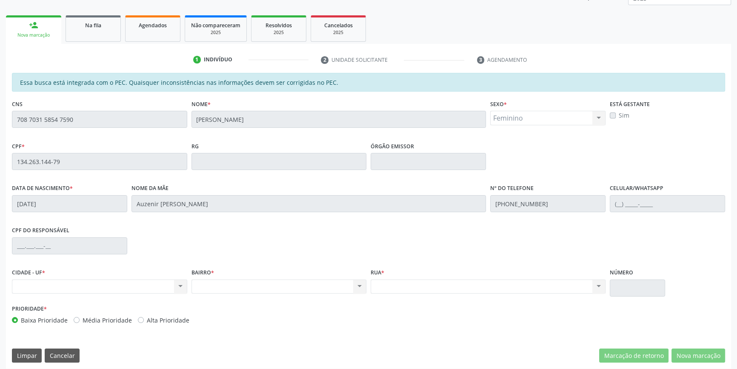
scroll to position [117, 0]
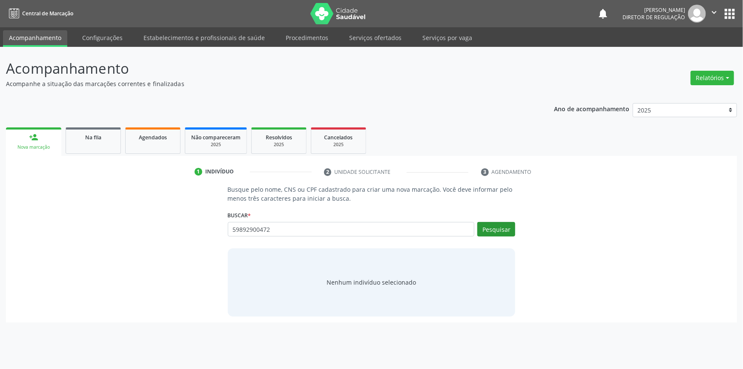
type input "59892900472"
click at [497, 229] on button "Pesquisar" at bounding box center [496, 229] width 38 height 14
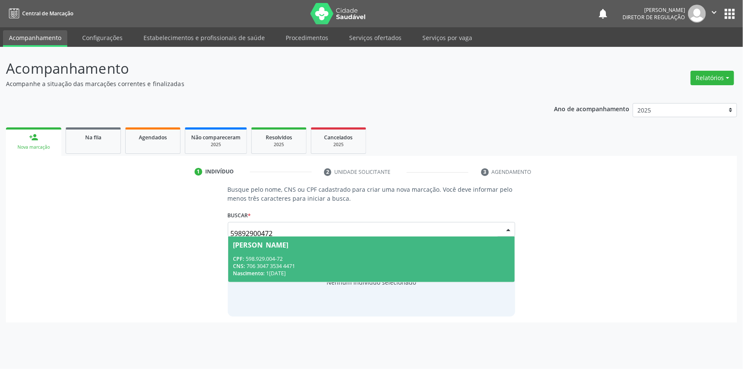
click at [303, 262] on div "CNS: 706 3047 3534 4471" at bounding box center [371, 265] width 277 height 7
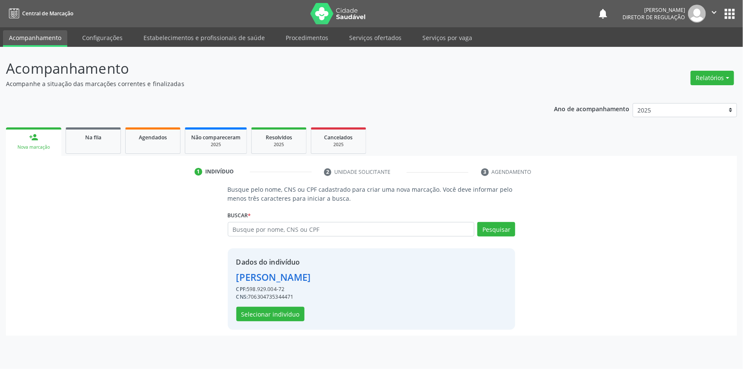
click at [280, 322] on div "Dados do indivíduo [PERSON_NAME] CPF: 598.929.004-72 CNS: 706304735344471 Selec…" at bounding box center [372, 288] width 288 height 81
click at [281, 319] on button "Selecionar indivíduo" at bounding box center [270, 313] width 68 height 14
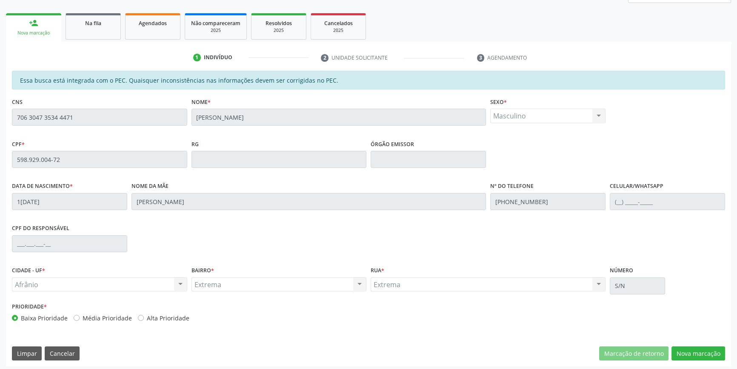
scroll to position [117, 0]
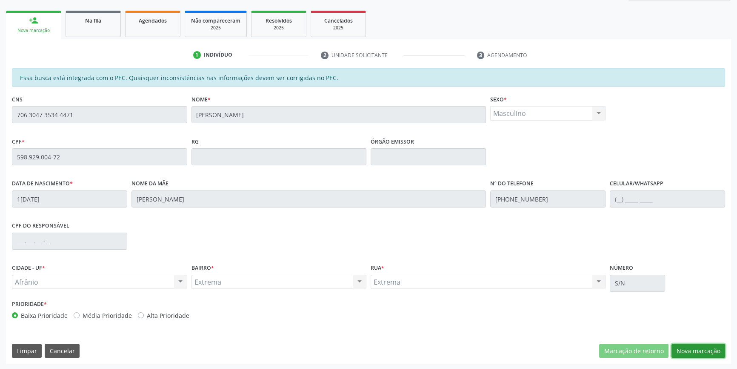
click at [698, 354] on button "Nova marcação" at bounding box center [699, 350] width 54 height 14
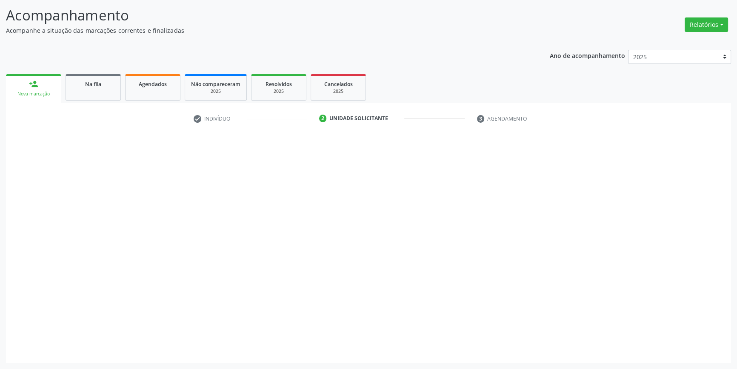
scroll to position [52, 0]
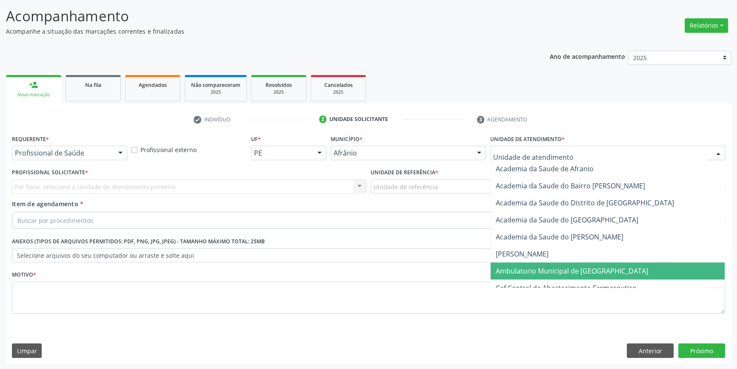
click at [527, 262] on span "Ambulatorio Municipal de [GEOGRAPHIC_DATA]" at bounding box center [608, 270] width 234 height 17
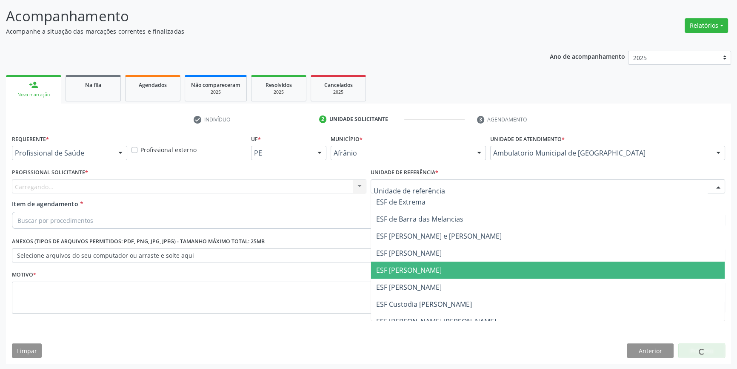
click at [416, 262] on span "ESF [PERSON_NAME]" at bounding box center [548, 269] width 354 height 17
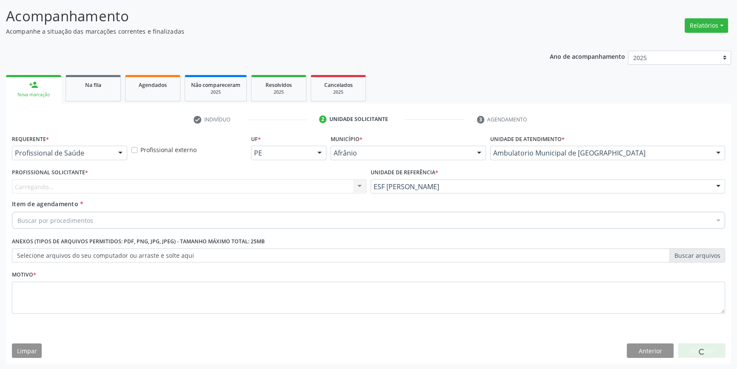
click at [251, 186] on div "Carregando... Nenhum resultado encontrado para: " " Não há nenhuma opção para s…" at bounding box center [189, 186] width 354 height 14
click at [251, 186] on div "Profissional solicitante" at bounding box center [189, 186] width 354 height 14
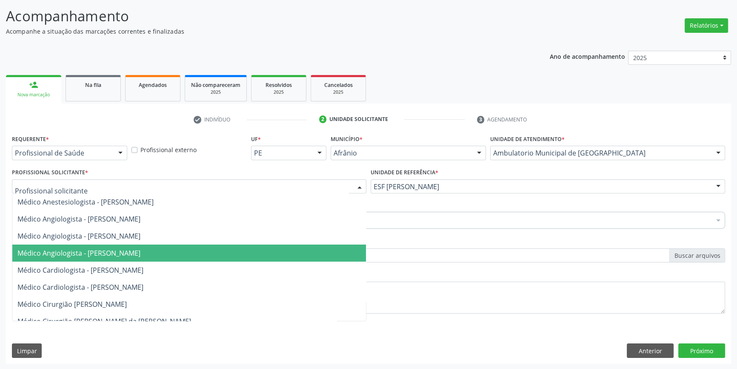
click at [157, 260] on span "Médico Angiologista - [PERSON_NAME]" at bounding box center [189, 252] width 354 height 17
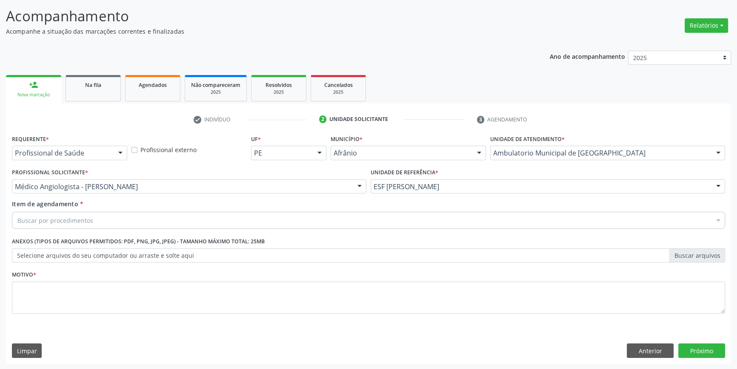
click at [128, 220] on div "Buscar por procedimentos" at bounding box center [368, 220] width 713 height 17
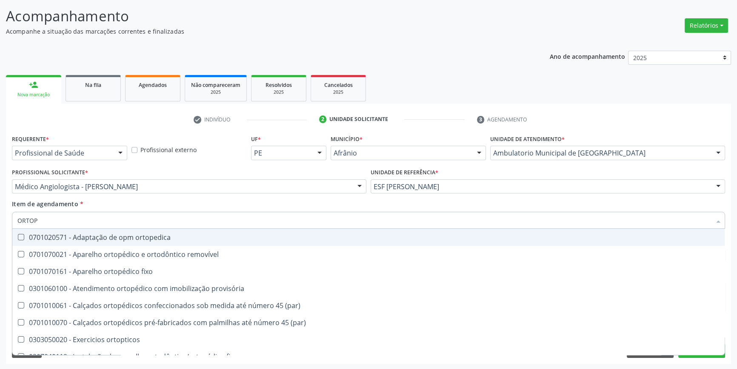
type input "ORTOPE"
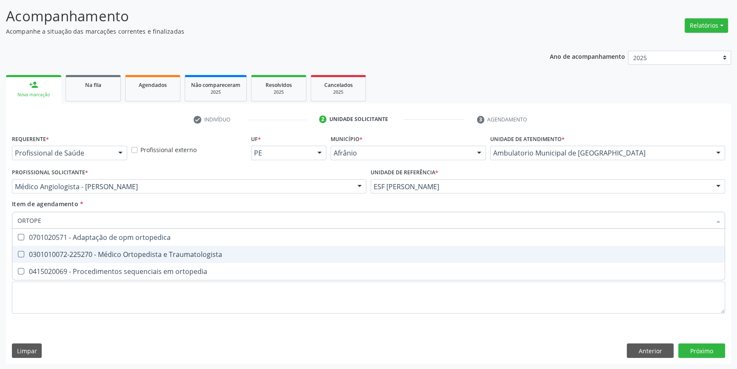
click at [140, 255] on div "0301010072-225270 - Médico Ortopedista e Traumatologista" at bounding box center [368, 254] width 702 height 7
checkbox Traumatologista "true"
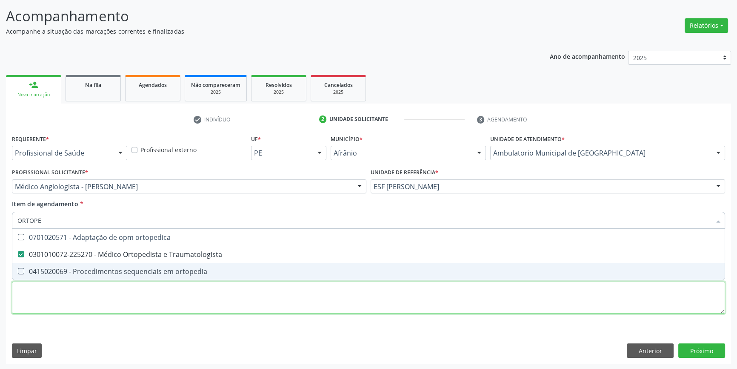
click at [105, 312] on div "Requerente * Profissional de Saúde Profissional de Saúde Paciente Nenhum result…" at bounding box center [368, 228] width 713 height 193
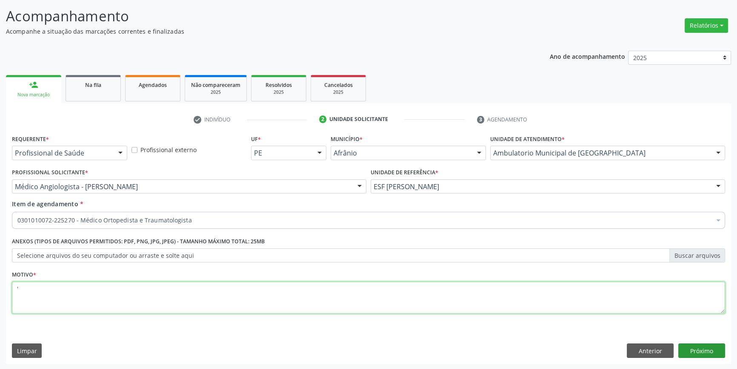
type textarea "'"
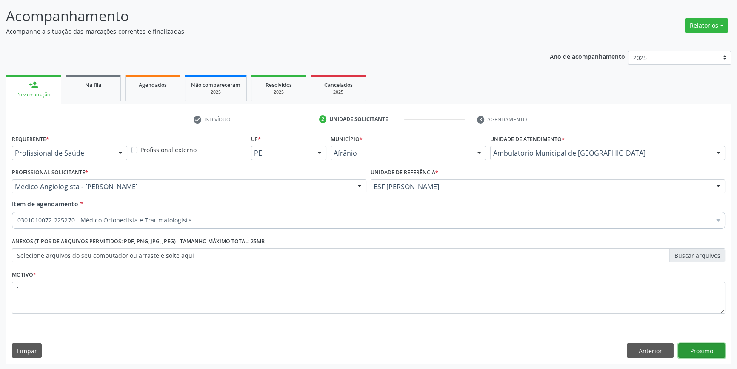
click at [715, 349] on button "Próximo" at bounding box center [701, 350] width 47 height 14
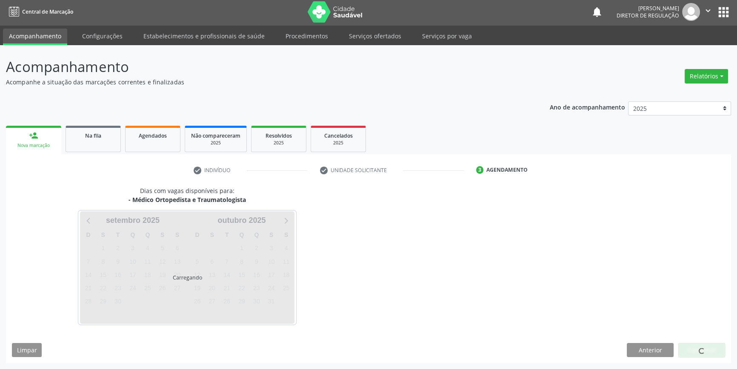
scroll to position [1, 0]
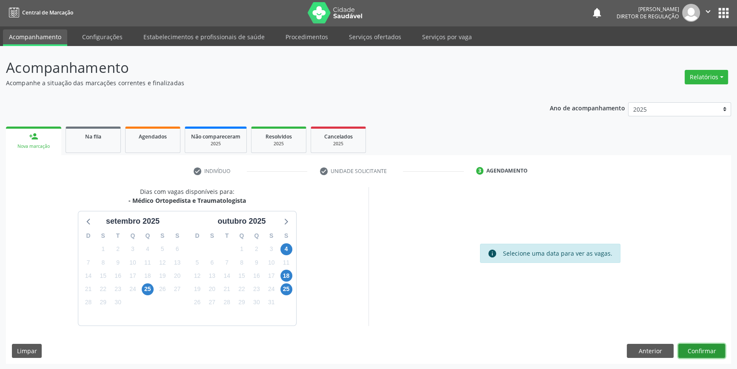
click at [715, 349] on button "Confirmar" at bounding box center [701, 350] width 47 height 14
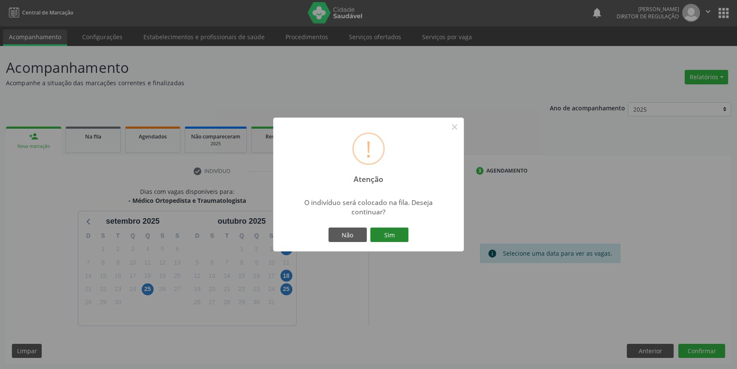
click at [405, 235] on button "Sim" at bounding box center [389, 234] width 38 height 14
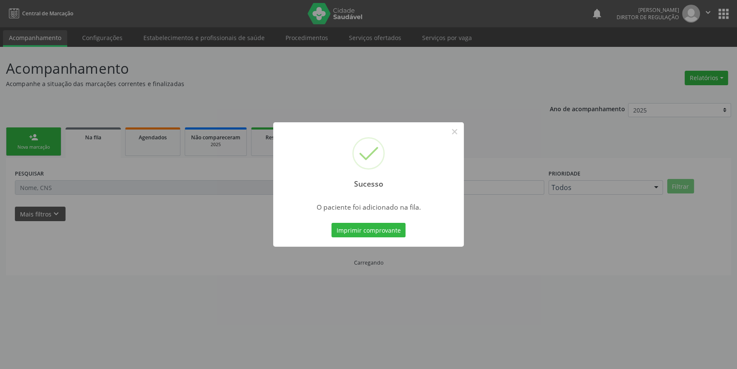
scroll to position [0, 0]
click at [460, 134] on button "×" at bounding box center [457, 131] width 14 height 14
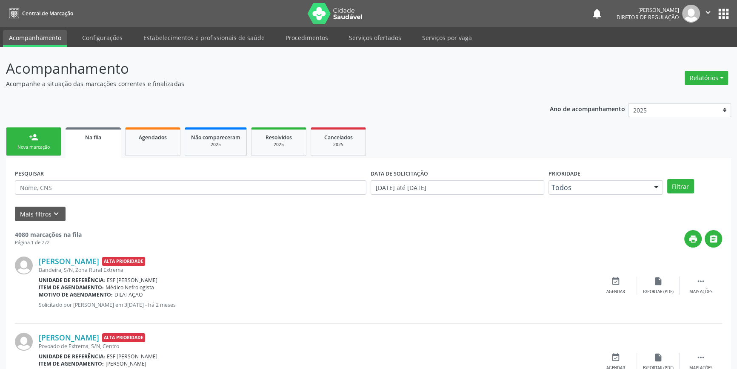
click at [43, 146] on div "Nova marcação" at bounding box center [33, 147] width 43 height 6
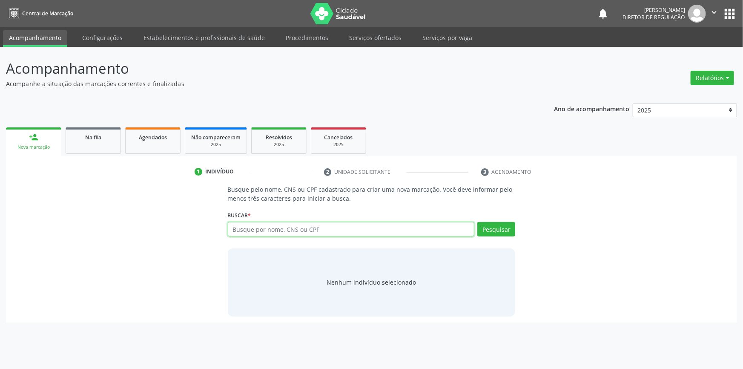
click at [252, 226] on input "text" at bounding box center [351, 229] width 247 height 14
type input "59892900472"
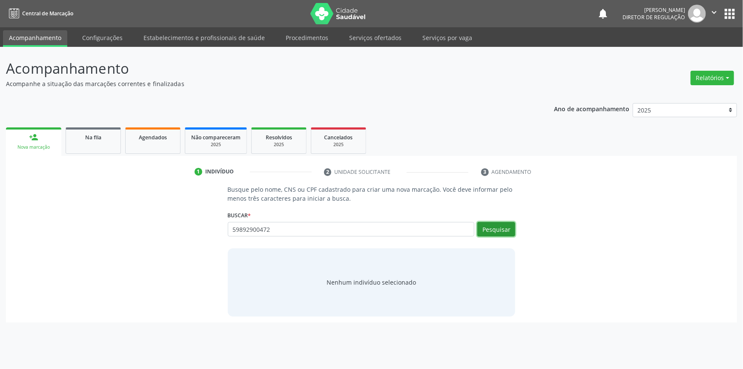
click at [500, 230] on button "Pesquisar" at bounding box center [496, 229] width 38 height 14
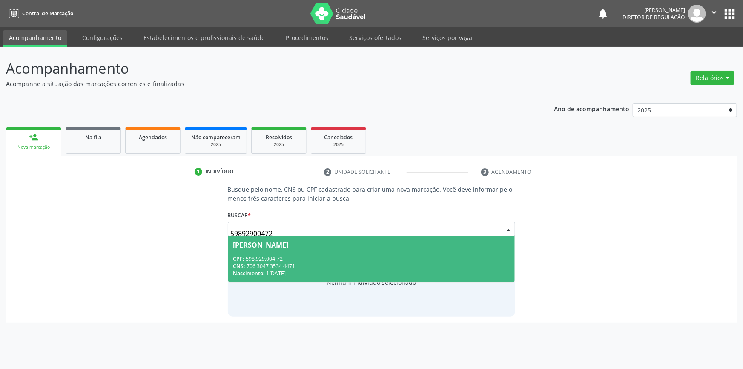
click at [356, 265] on div "CNS: 706 3047 3534 4471" at bounding box center [371, 265] width 277 height 7
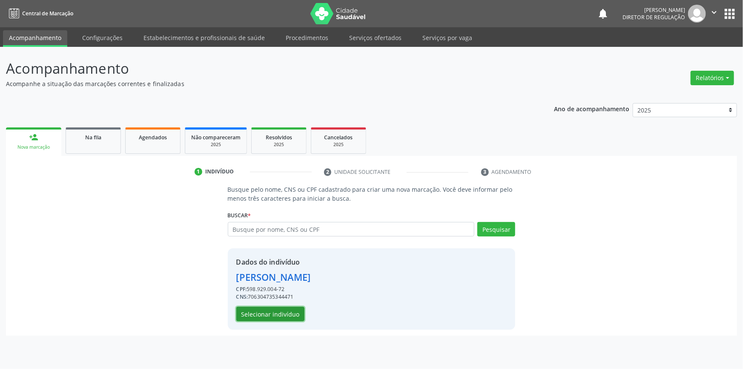
click at [287, 313] on button "Selecionar indivíduo" at bounding box center [270, 313] width 68 height 14
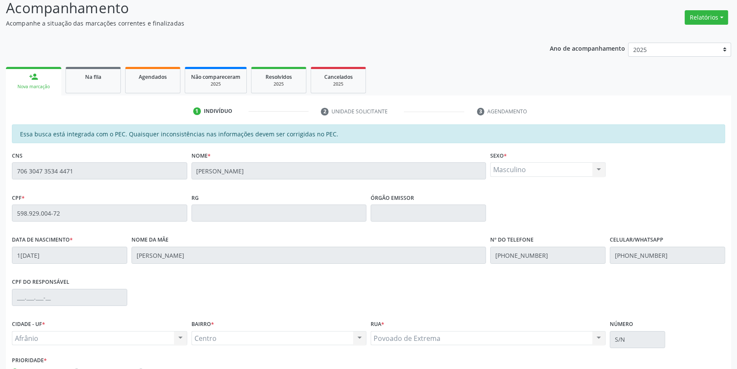
scroll to position [117, 0]
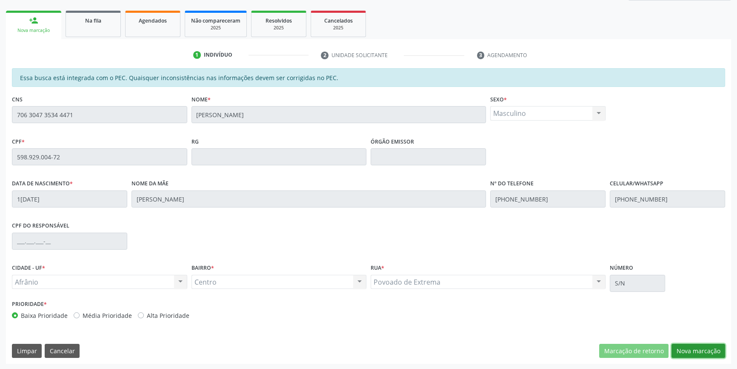
click at [685, 345] on button "Nova marcação" at bounding box center [699, 350] width 54 height 14
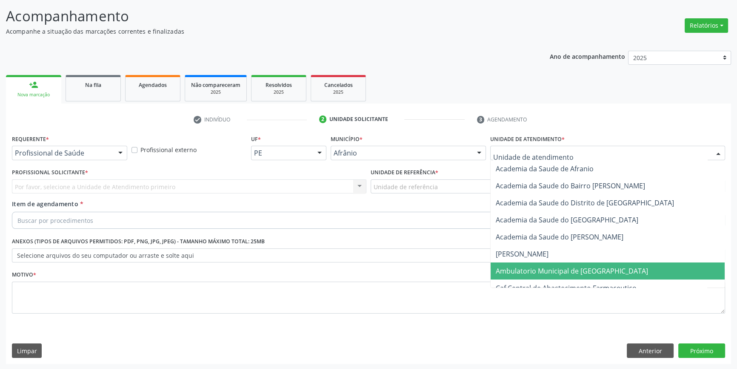
drag, startPoint x: 526, startPoint y: 266, endPoint x: 449, endPoint y: 213, distance: 93.3
click at [523, 266] on span "Ambulatorio Municipal de [GEOGRAPHIC_DATA]" at bounding box center [572, 270] width 152 height 9
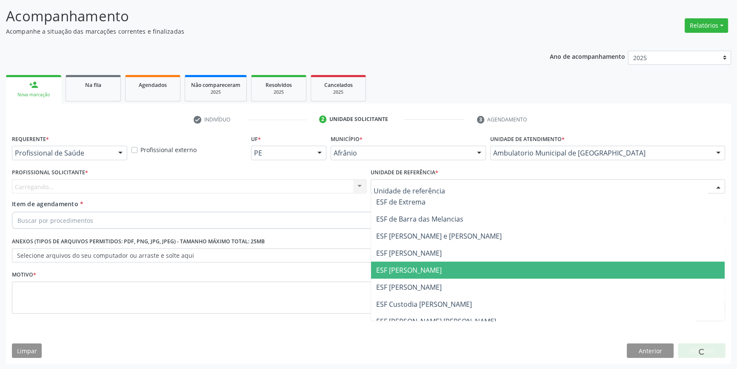
click at [419, 264] on span "ESF [PERSON_NAME]" at bounding box center [548, 269] width 354 height 17
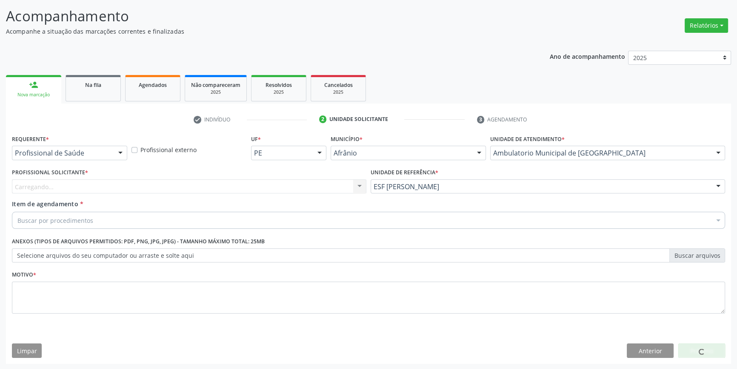
click at [286, 186] on div "Carregando... Nenhum resultado encontrado para: " " Não há nenhuma opção para s…" at bounding box center [189, 186] width 354 height 14
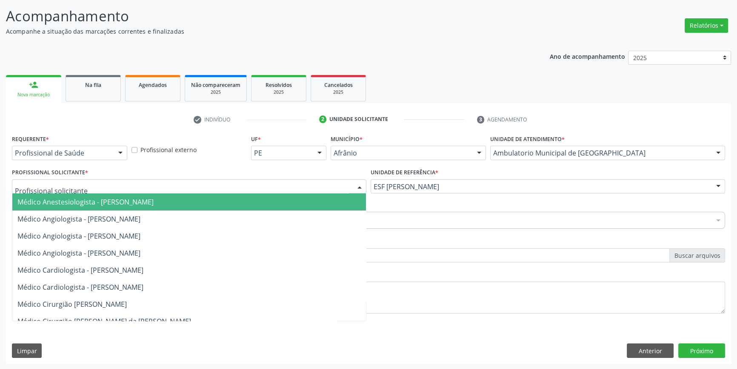
click at [286, 186] on div at bounding box center [189, 186] width 354 height 14
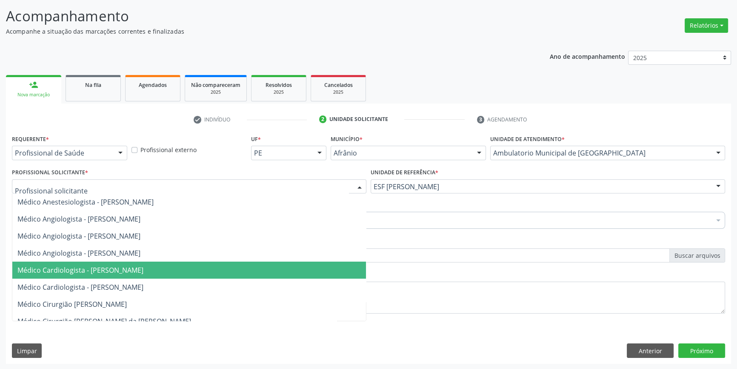
click at [143, 268] on span "Médico Cardiologista - [PERSON_NAME]" at bounding box center [80, 269] width 126 height 9
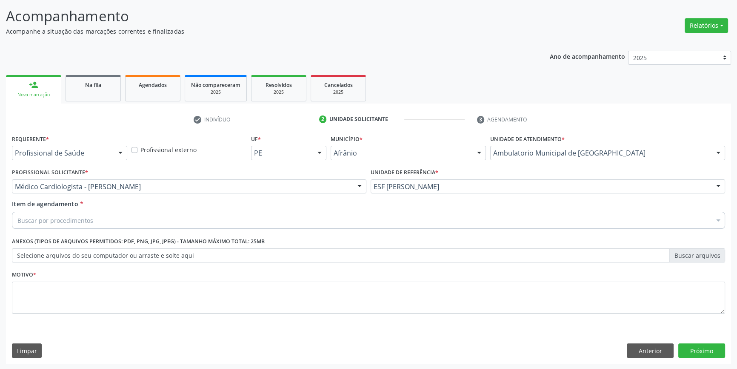
click at [112, 230] on div "Item de agendamento * Buscar por procedimentos Selecionar todos 0604320140 - Ab…" at bounding box center [369, 215] width 718 height 33
click at [108, 220] on div "Buscar por procedimentos" at bounding box center [368, 220] width 713 height 17
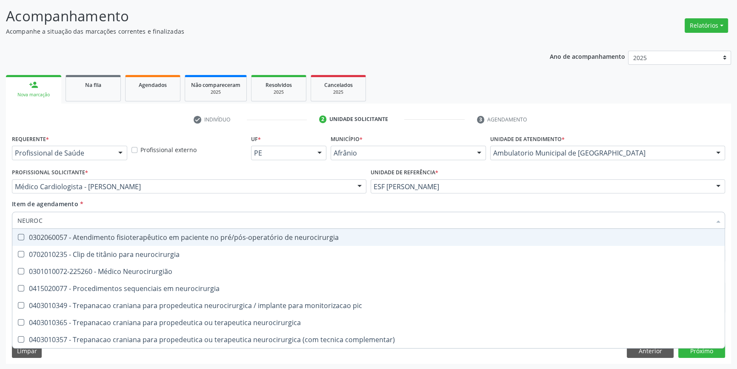
type input "NEUROCI"
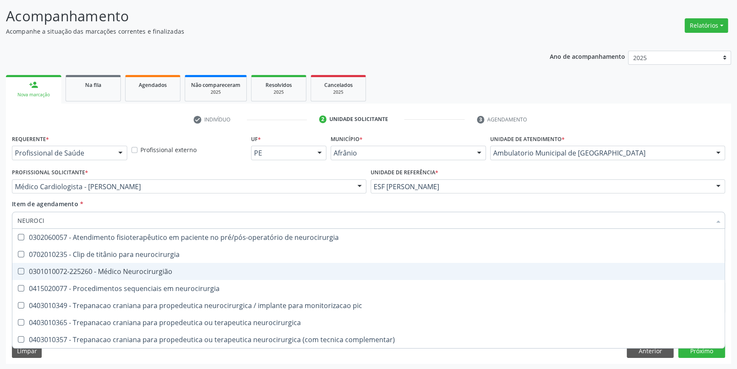
click at [140, 275] on span "0301010072-225260 - Médico Neurocirurgião" at bounding box center [368, 271] width 712 height 17
checkbox Neurocirurgião "true"
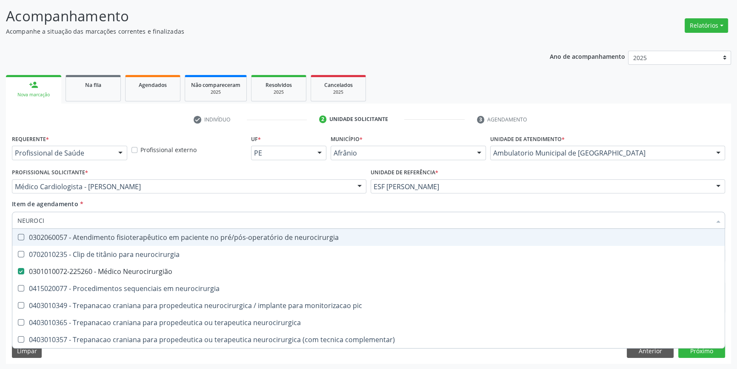
click at [175, 202] on div "Item de agendamento * NEUROCI Desfazer seleção 0302060057 - Atendimento fisiote…" at bounding box center [368, 212] width 713 height 27
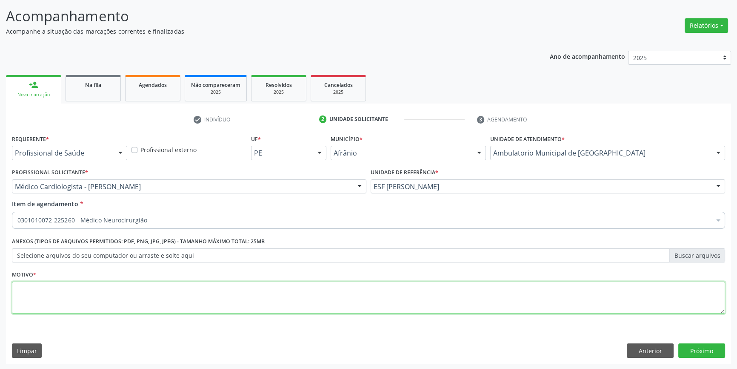
click at [99, 305] on textarea at bounding box center [368, 297] width 713 height 32
type textarea "'"
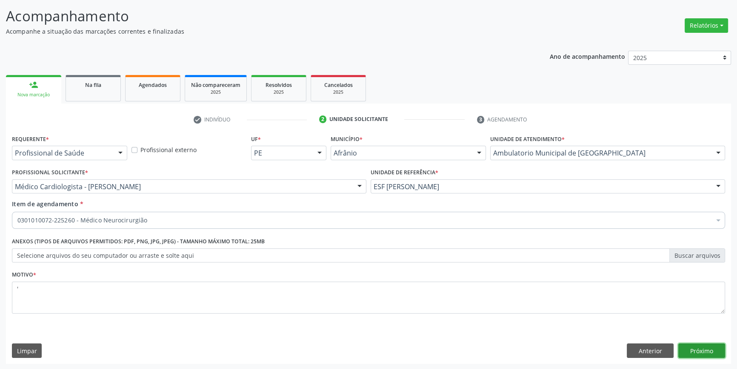
click at [702, 345] on button "Próximo" at bounding box center [701, 350] width 47 height 14
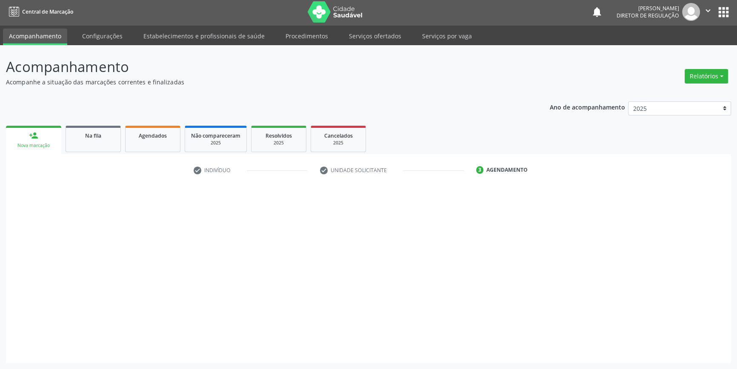
scroll to position [1, 0]
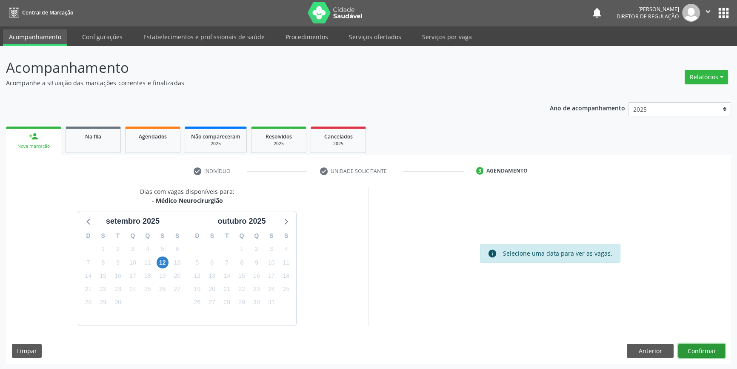
click at [696, 344] on button "Confirmar" at bounding box center [701, 350] width 47 height 14
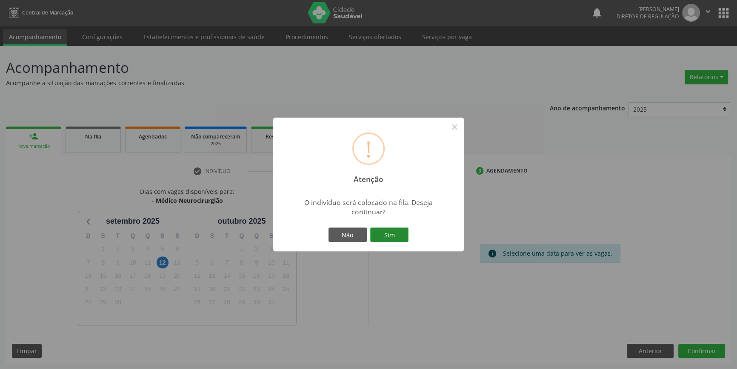
click at [381, 227] on button "Sim" at bounding box center [389, 234] width 38 height 14
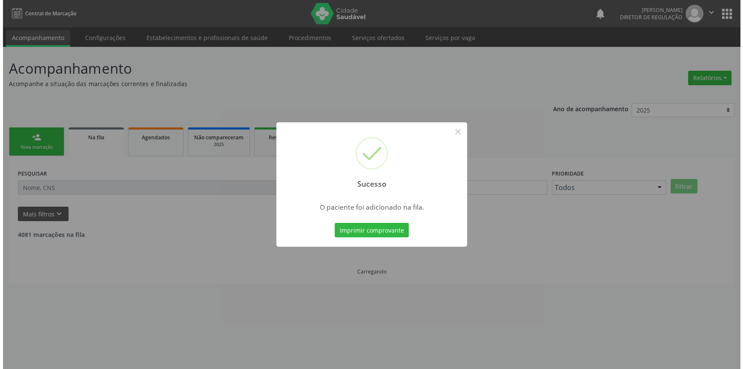
scroll to position [0, 0]
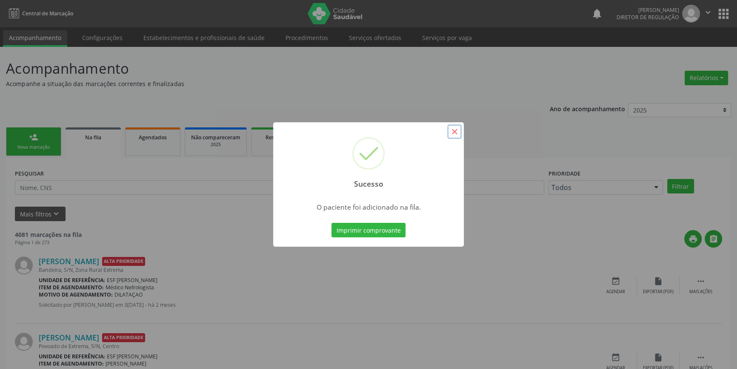
click at [454, 134] on button "×" at bounding box center [454, 131] width 14 height 14
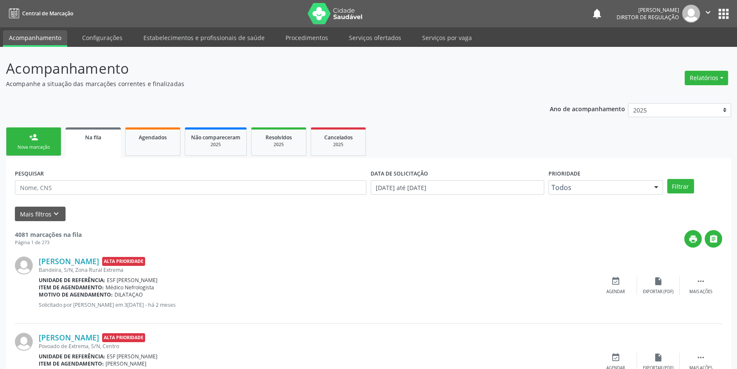
click at [16, 132] on link "person_add Nova marcação" at bounding box center [33, 141] width 55 height 29
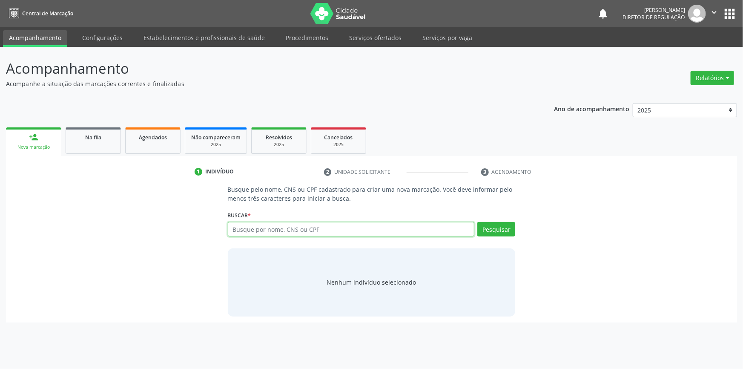
click at [323, 234] on input "text" at bounding box center [351, 229] width 247 height 14
